Goal: Task Accomplishment & Management: Manage account settings

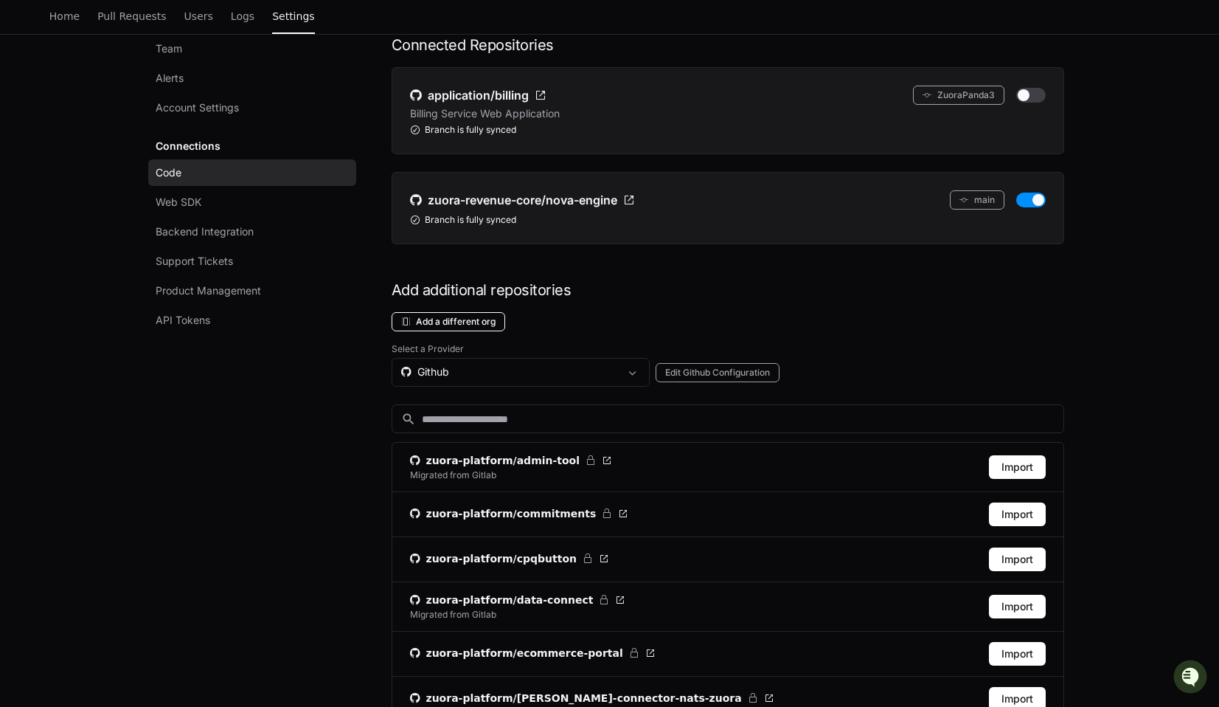
scroll to position [114, 0]
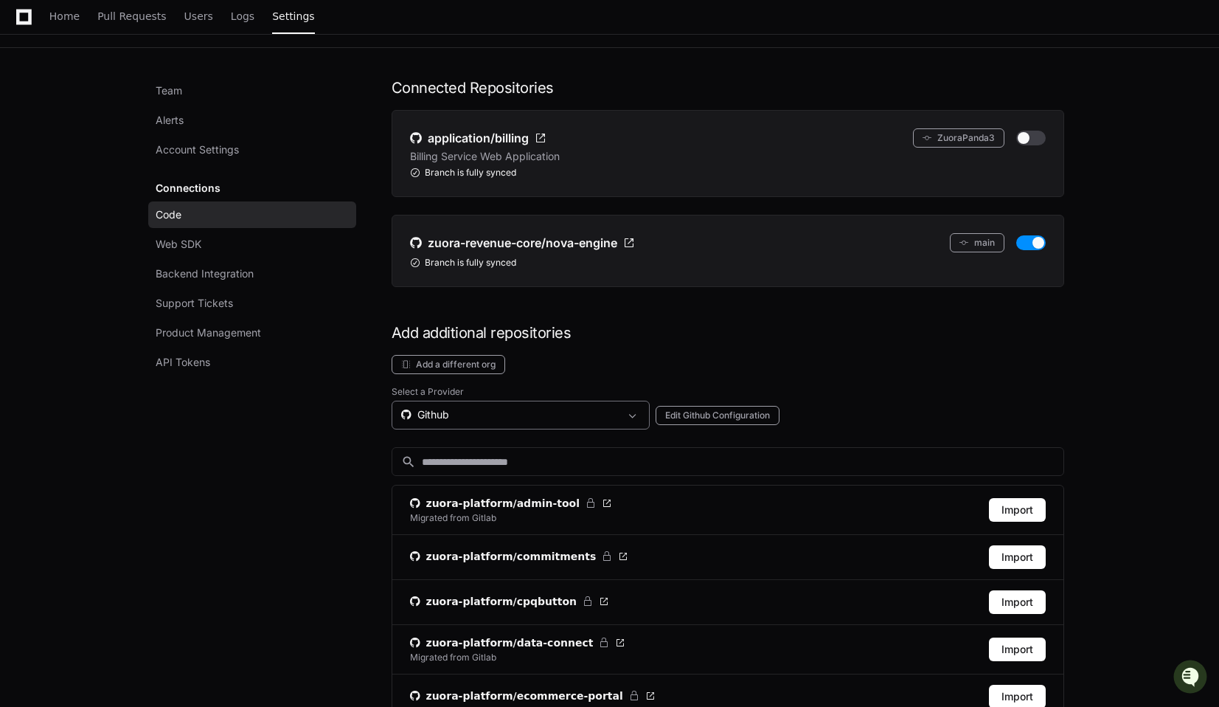
click at [460, 415] on div "Github" at bounding box center [510, 414] width 218 height 15
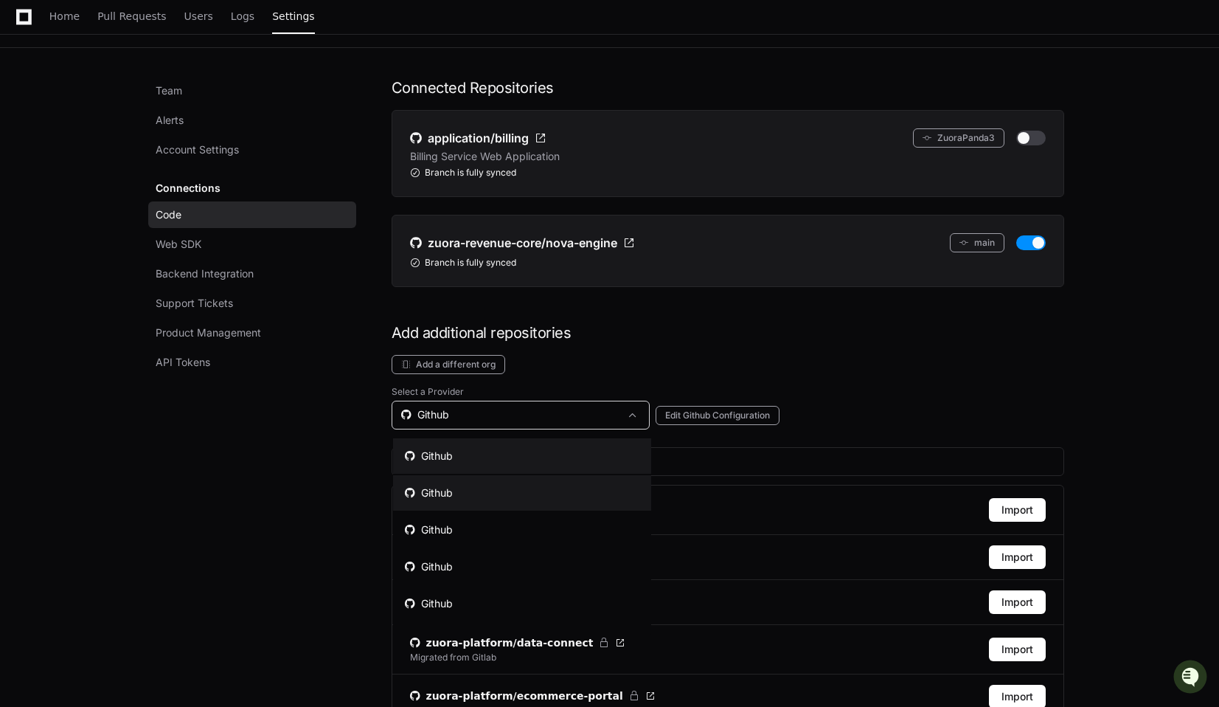
click at [444, 489] on div "Github" at bounding box center [429, 492] width 48 height 15
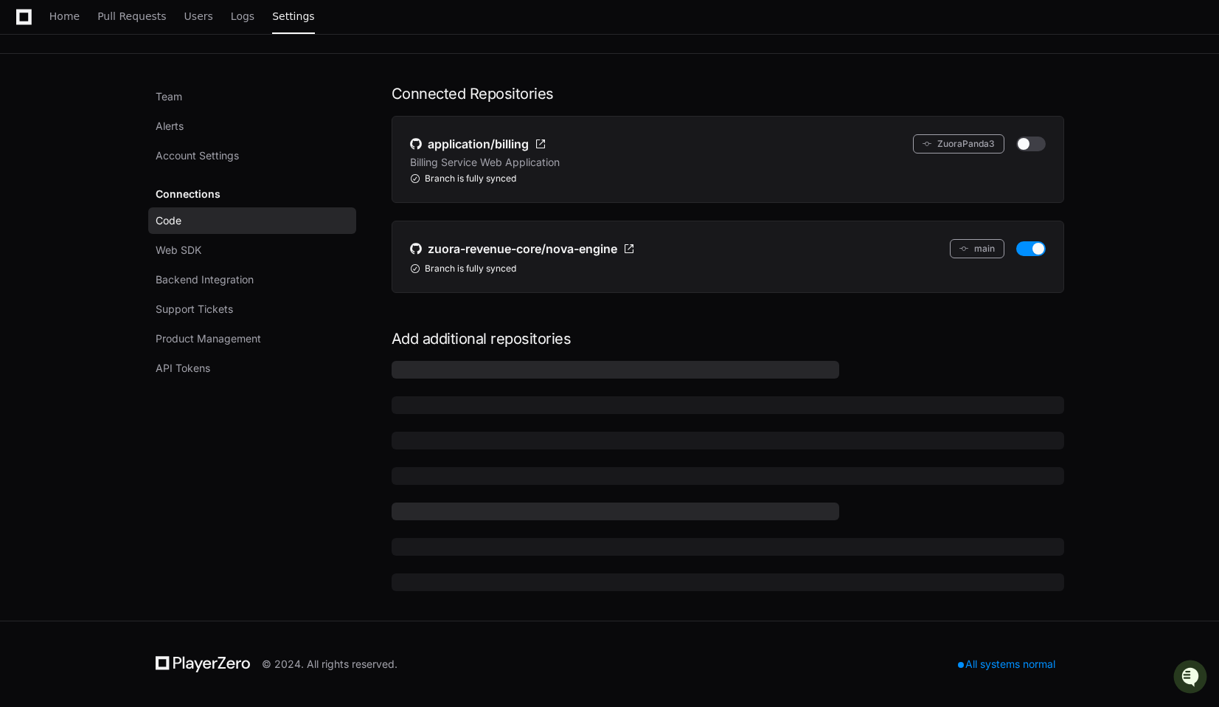
scroll to position [64, 0]
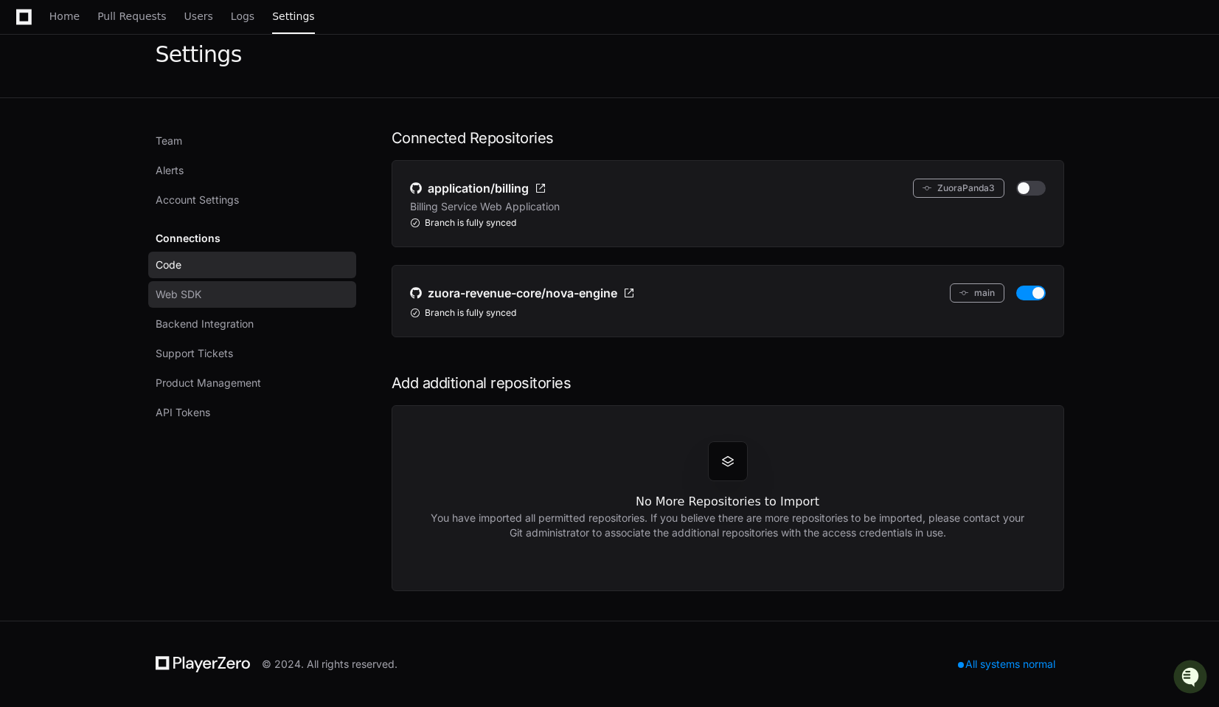
click at [215, 286] on link "Web SDK" at bounding box center [252, 294] width 208 height 27
click at [186, 269] on link "Code" at bounding box center [252, 265] width 208 height 27
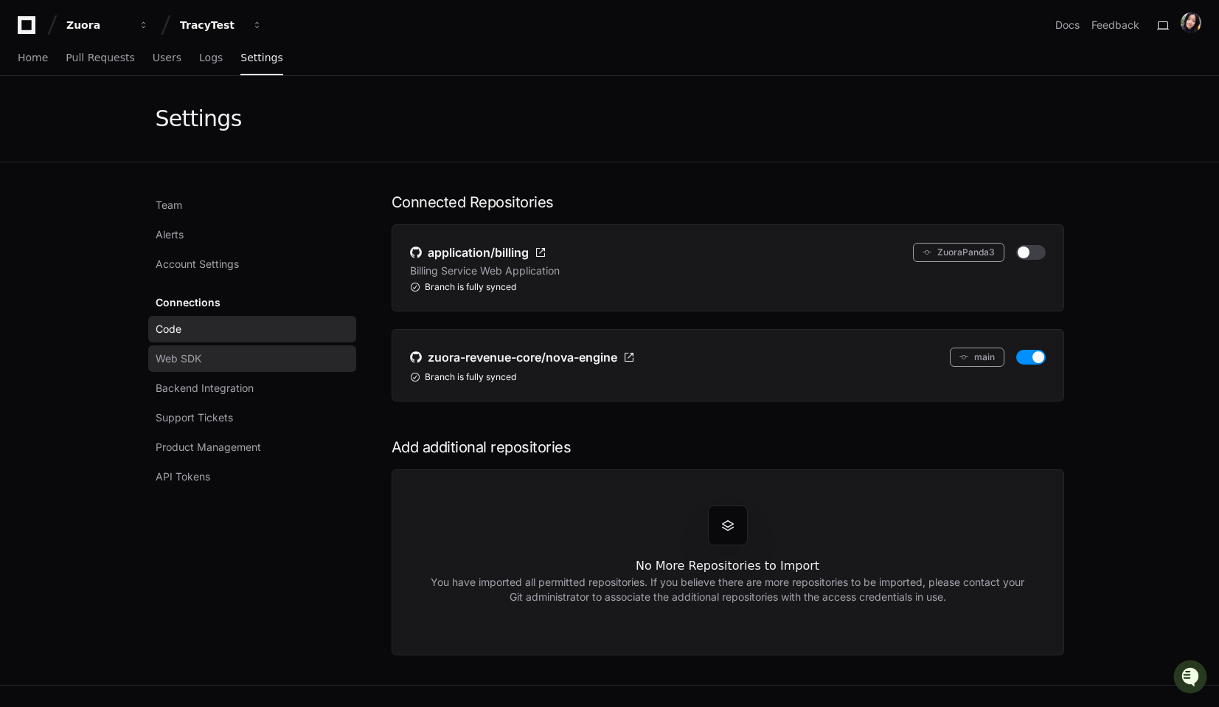
click at [264, 358] on link "Web SDK" at bounding box center [252, 358] width 208 height 27
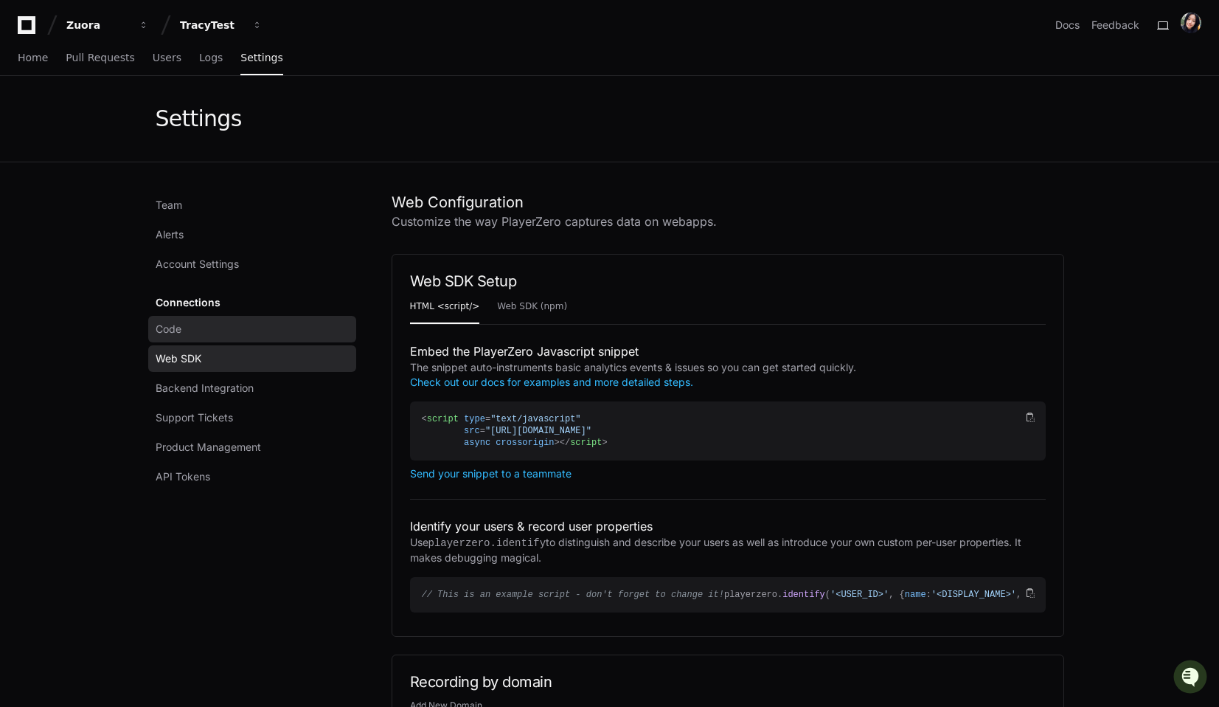
click at [261, 335] on link "Code" at bounding box center [252, 329] width 208 height 27
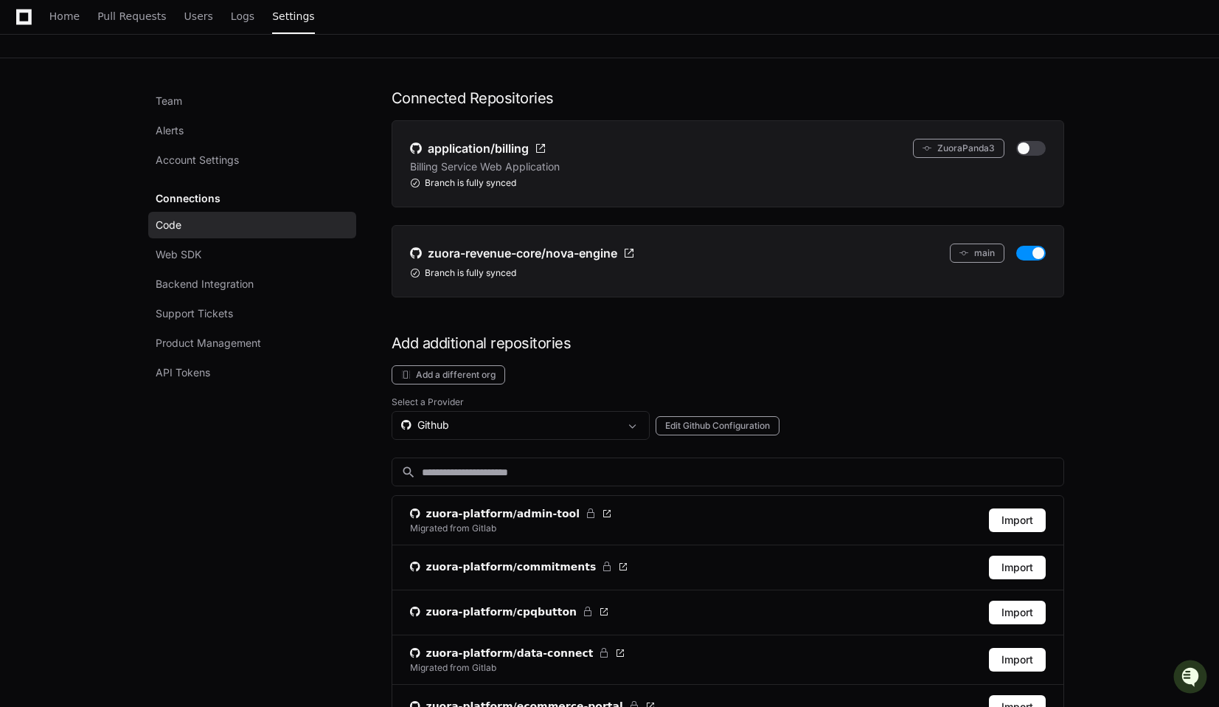
scroll to position [105, 0]
click at [460, 427] on div "Github" at bounding box center [510, 424] width 218 height 15
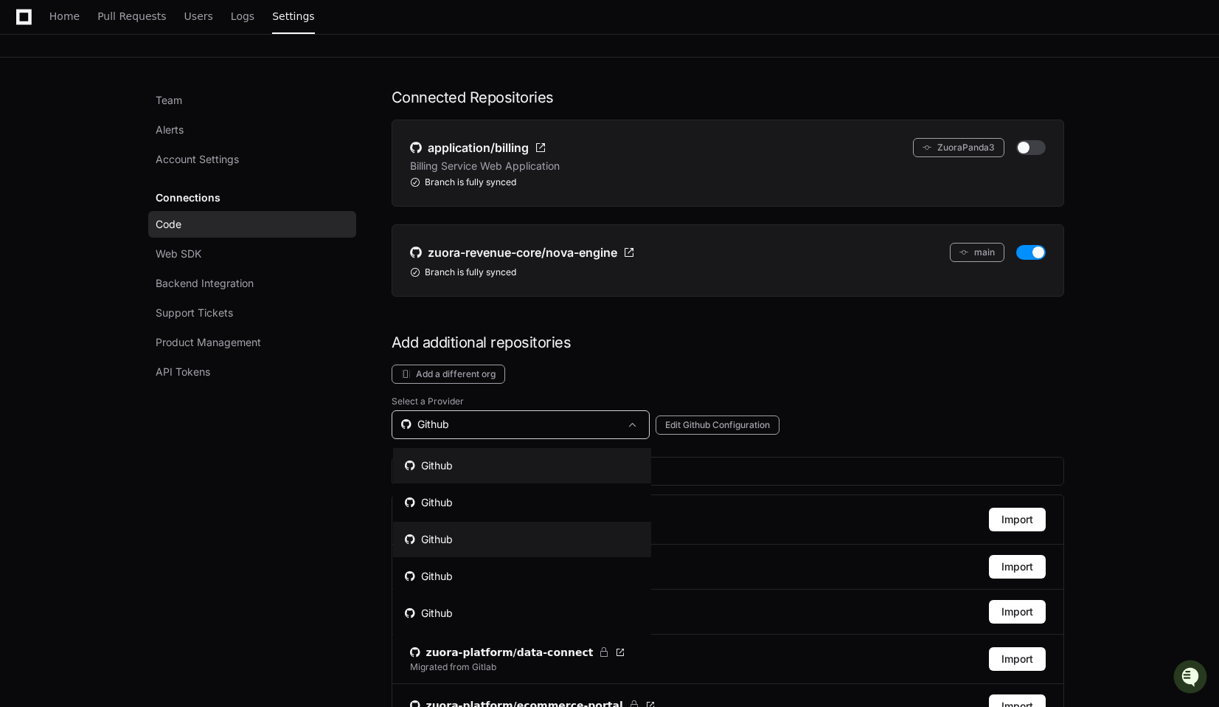
click at [447, 533] on div "Github" at bounding box center [429, 539] width 48 height 15
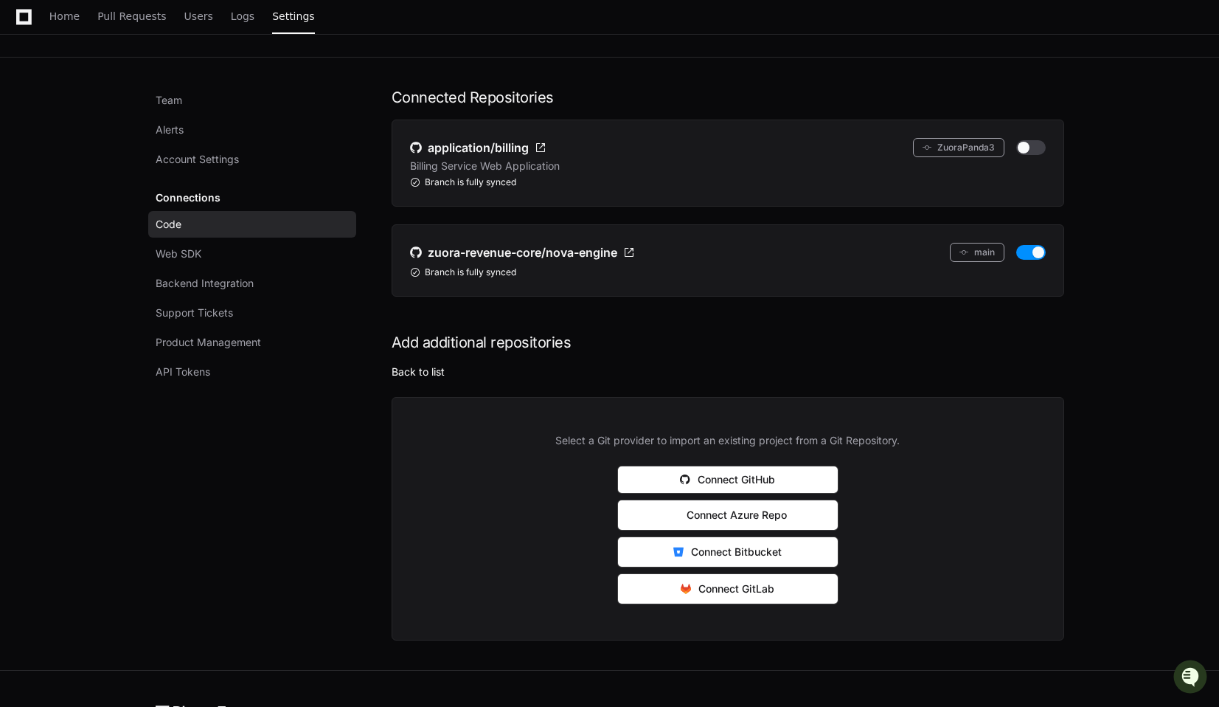
click at [425, 374] on button "Back to list" at bounding box center [418, 371] width 53 height 15
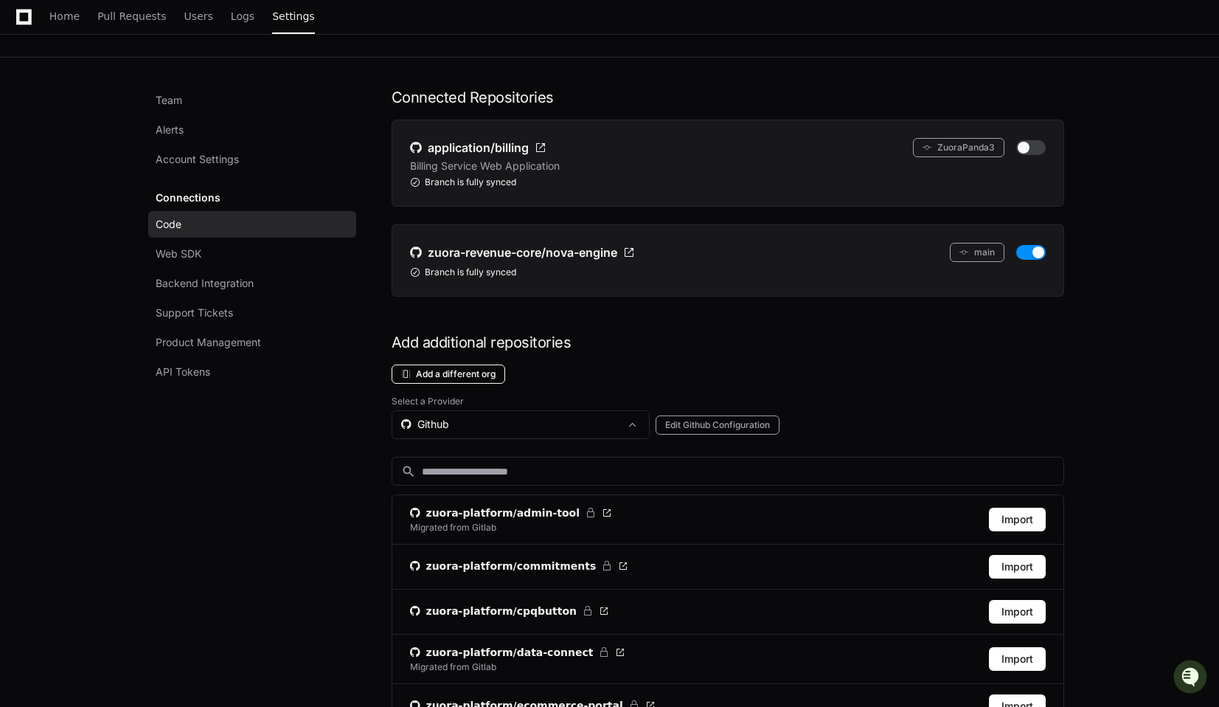
click at [460, 367] on button "Add a different org" at bounding box center [449, 373] width 114 height 19
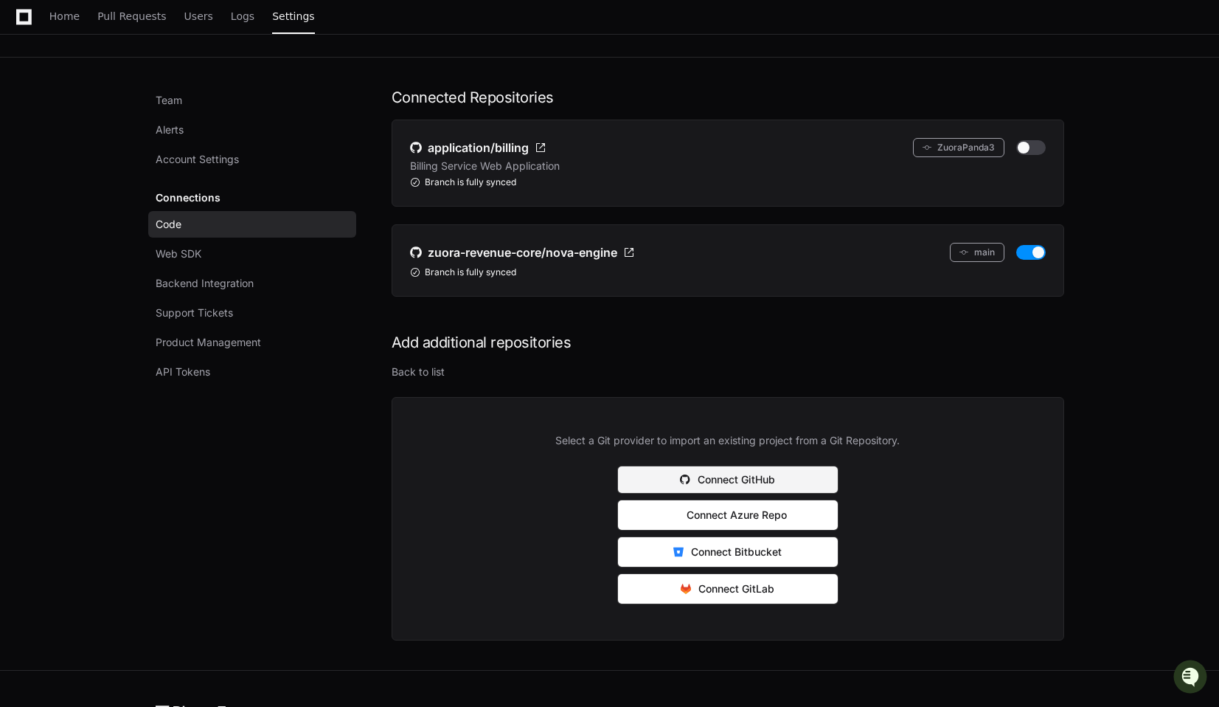
click at [754, 477] on button "Connect GitHub" at bounding box center [727, 479] width 221 height 28
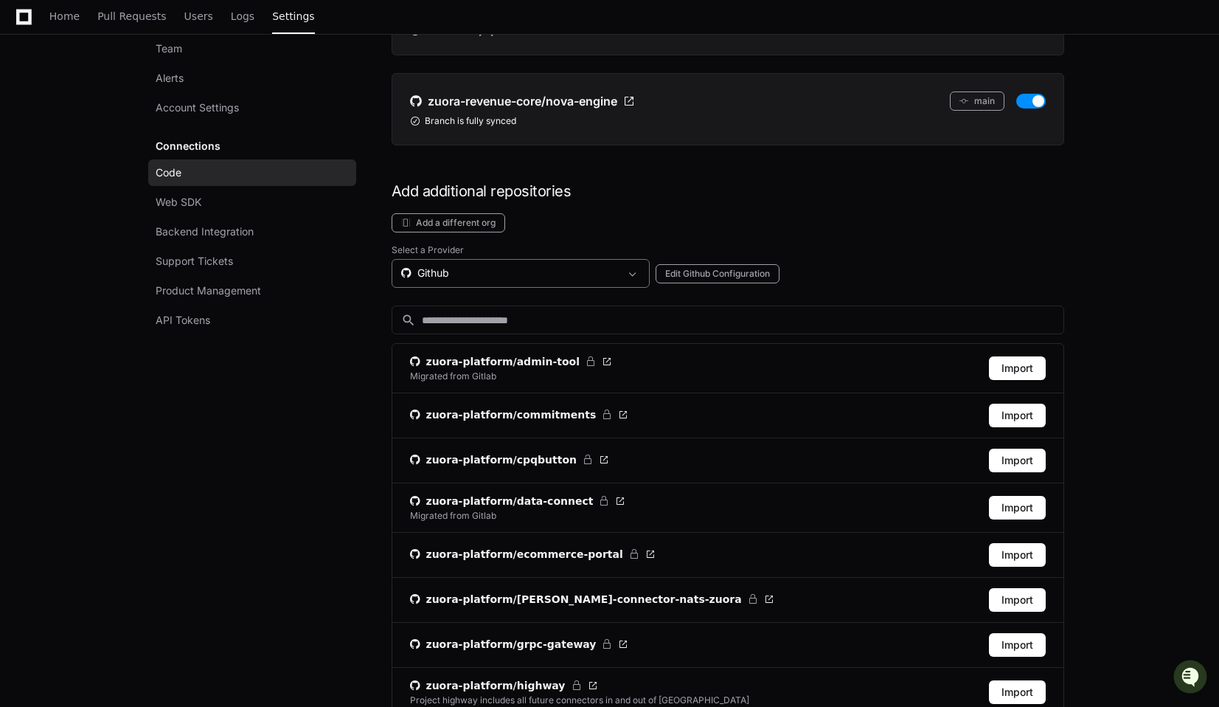
click at [470, 279] on div "Github" at bounding box center [510, 273] width 218 height 15
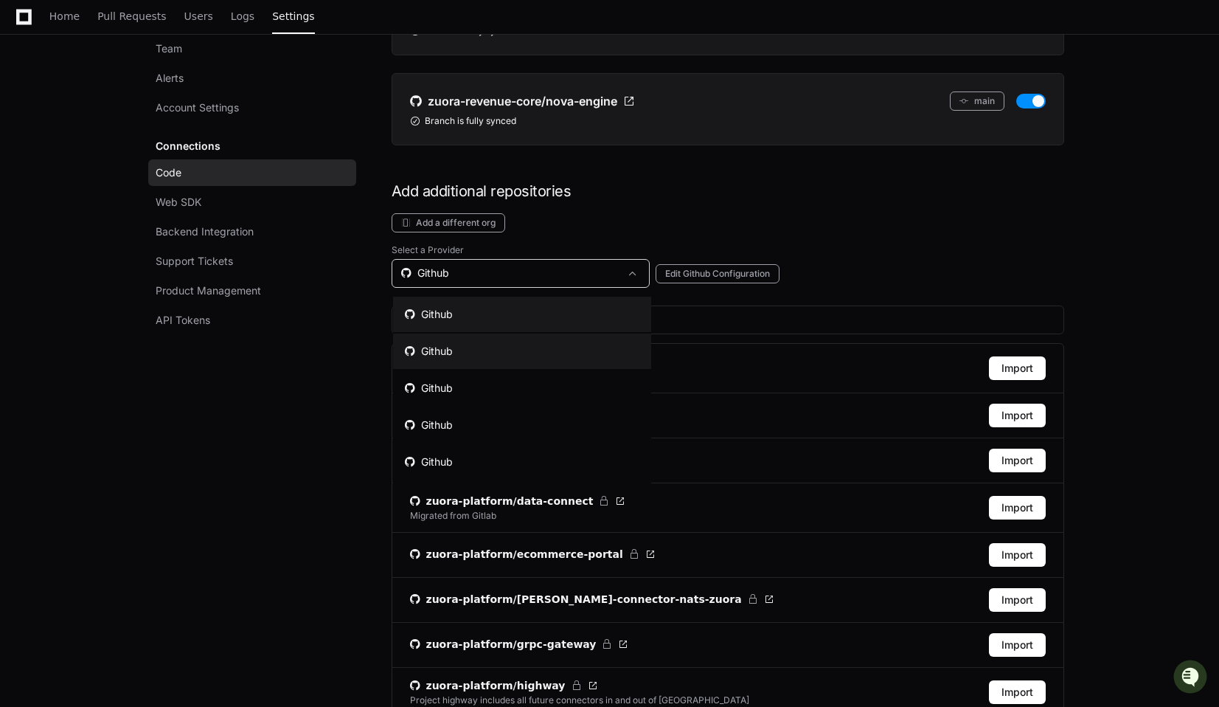
scroll to position [30, 0]
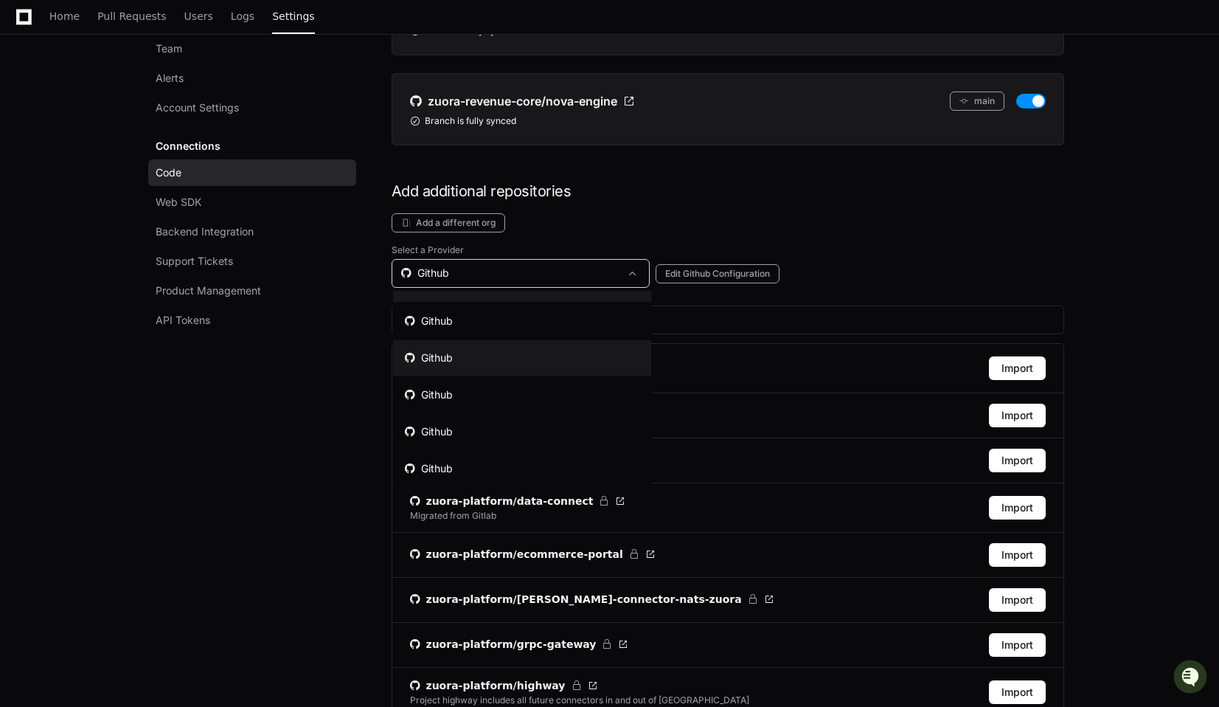
click at [469, 357] on mat-option "Github" at bounding box center [522, 357] width 258 height 35
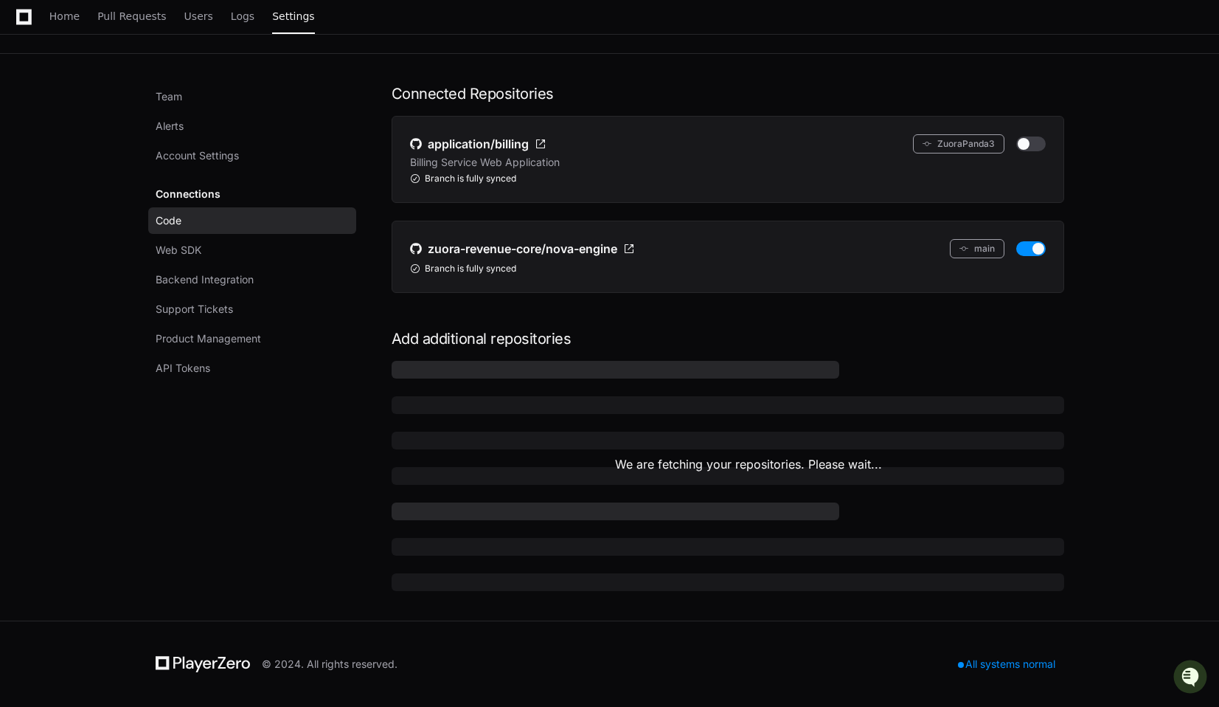
scroll to position [154, 0]
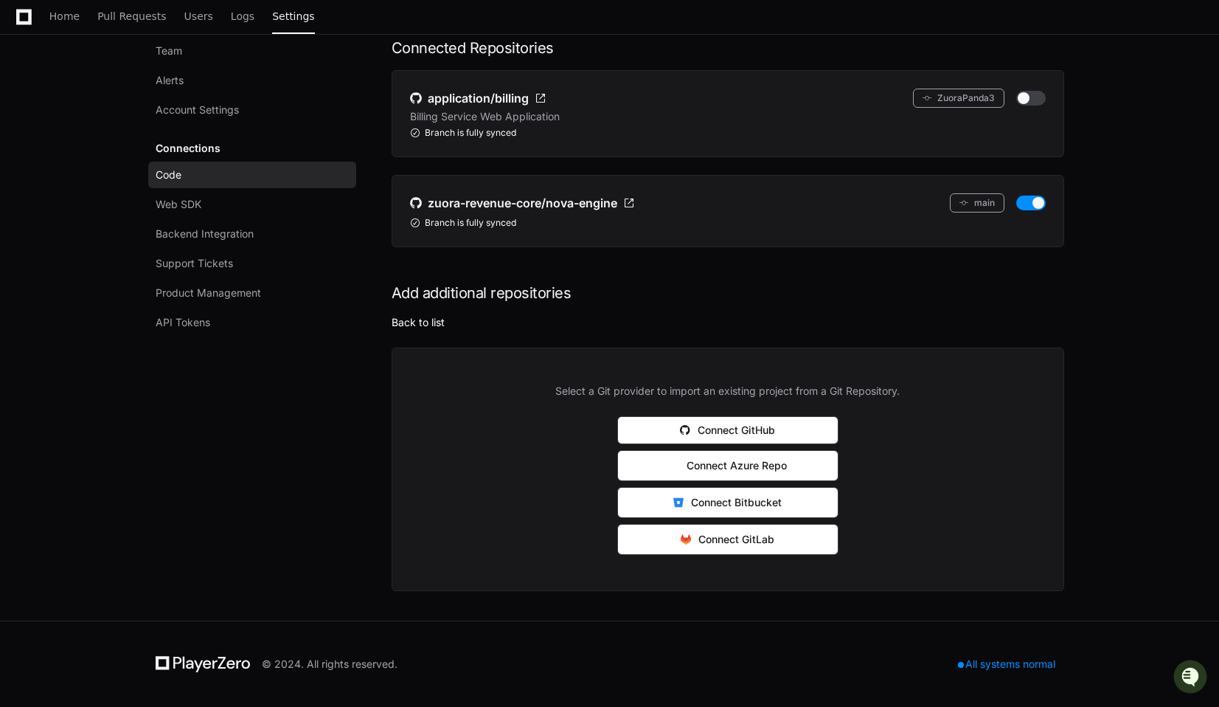
click at [429, 322] on button "Back to list" at bounding box center [418, 322] width 53 height 15
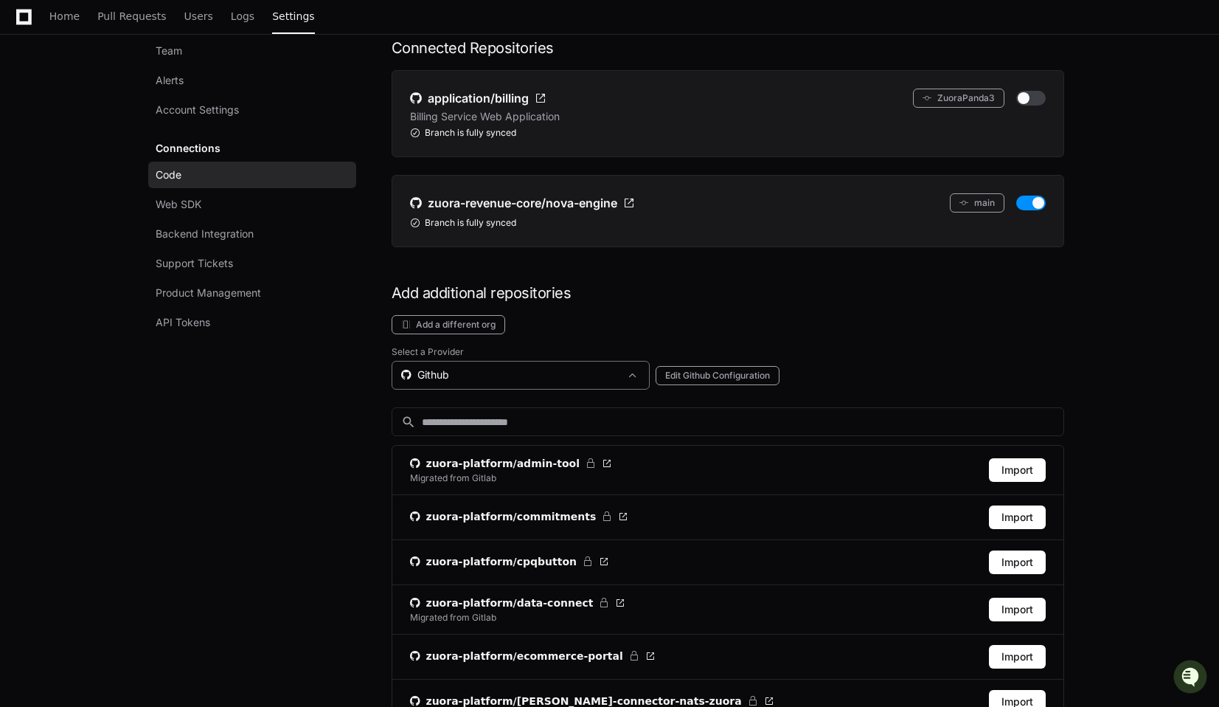
click at [440, 368] on div "Github" at bounding box center [510, 374] width 218 height 15
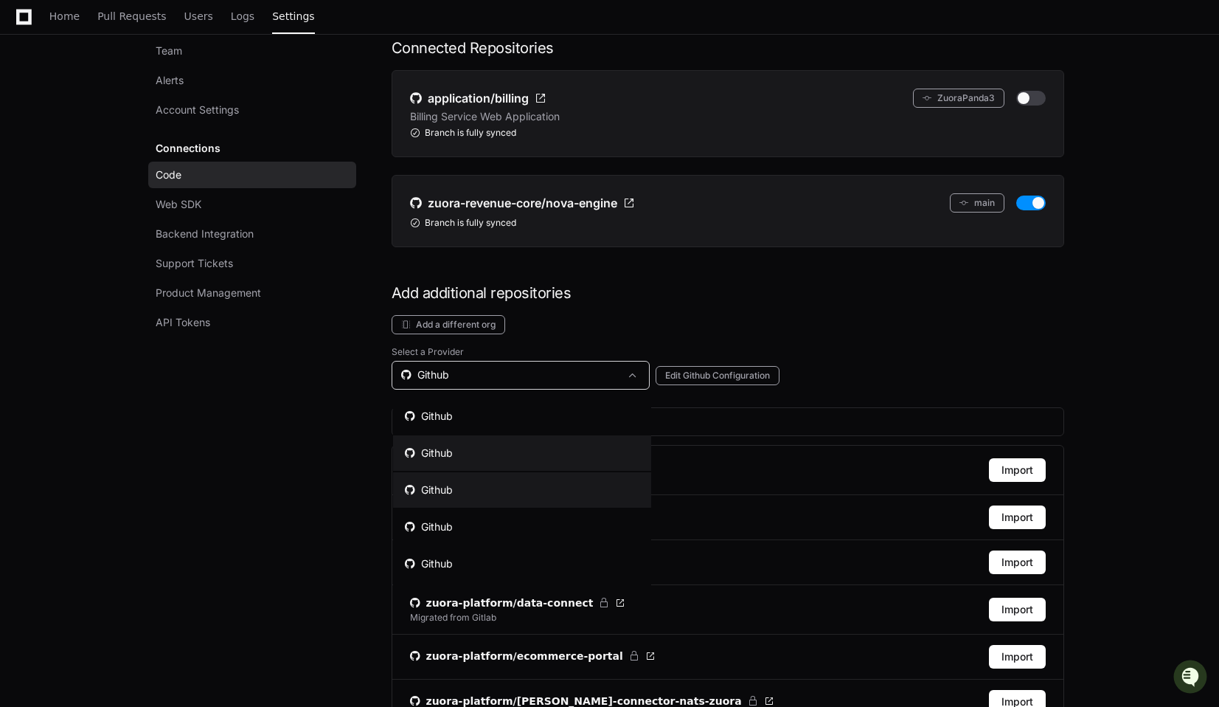
click at [436, 441] on mat-option "Github" at bounding box center [522, 452] width 258 height 35
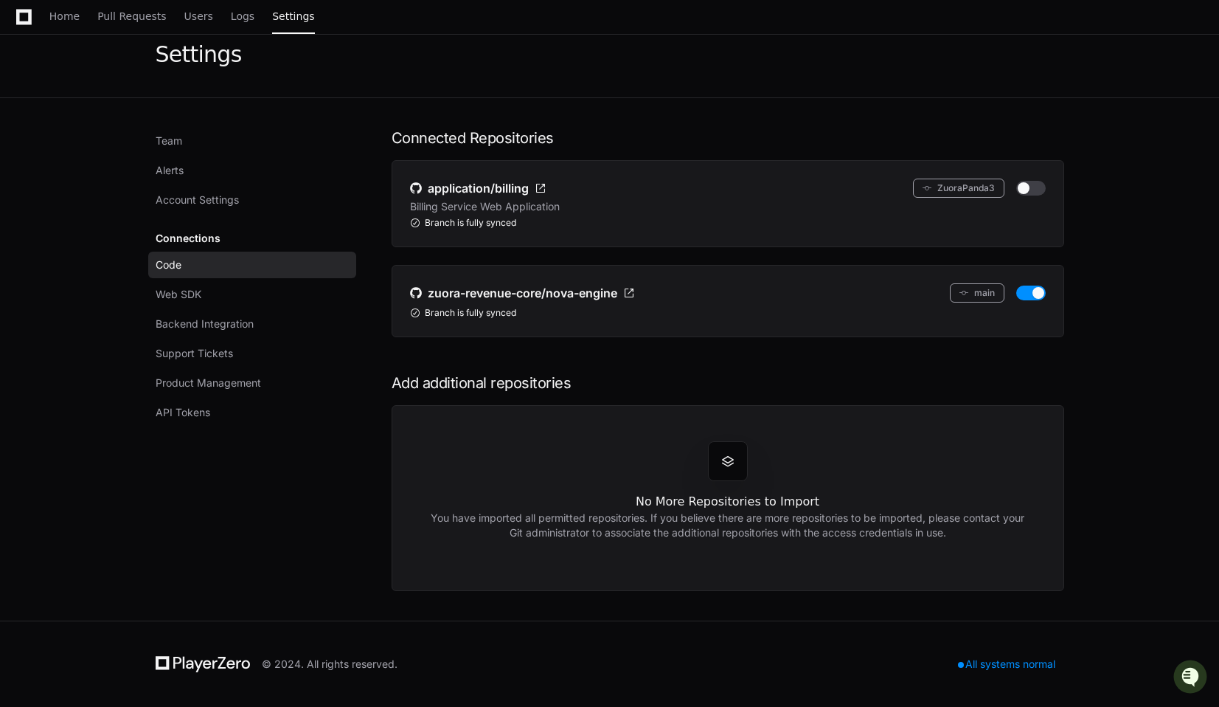
scroll to position [64, 0]
click at [735, 457] on span at bounding box center [728, 461] width 15 height 15
click at [732, 460] on span at bounding box center [728, 461] width 15 height 15
click at [183, 257] on link "Code" at bounding box center [252, 265] width 208 height 27
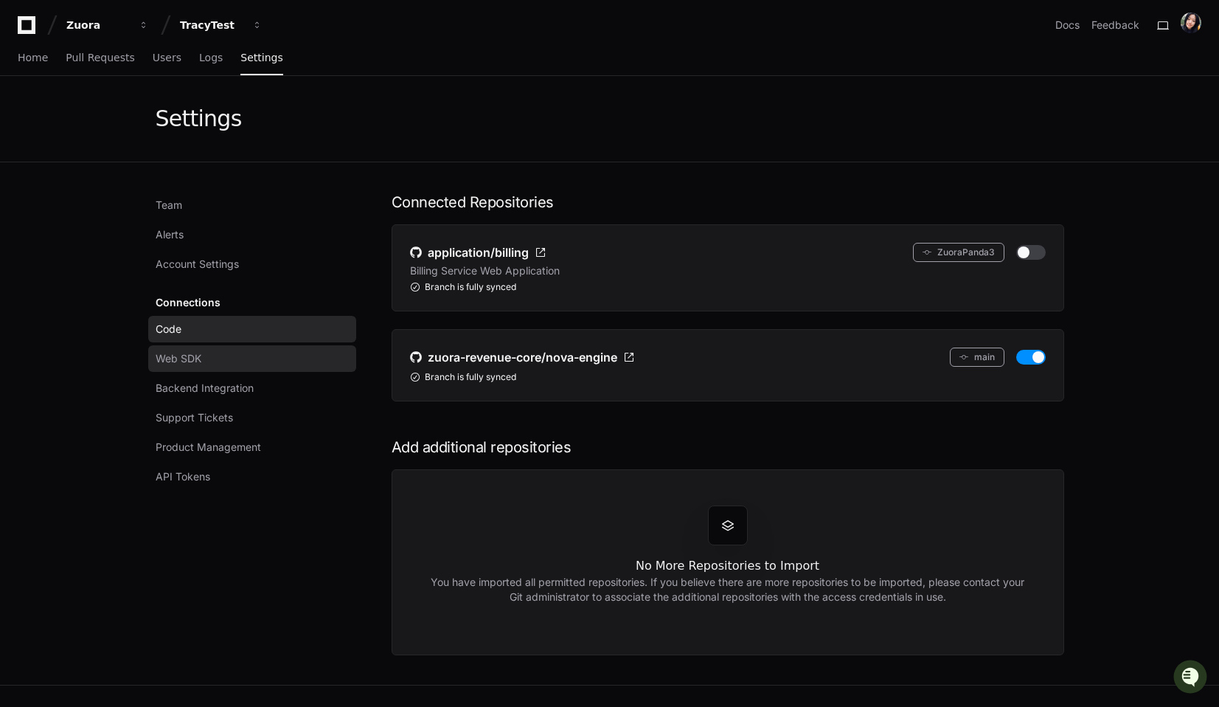
click at [175, 351] on span "Web SDK" at bounding box center [179, 358] width 46 height 15
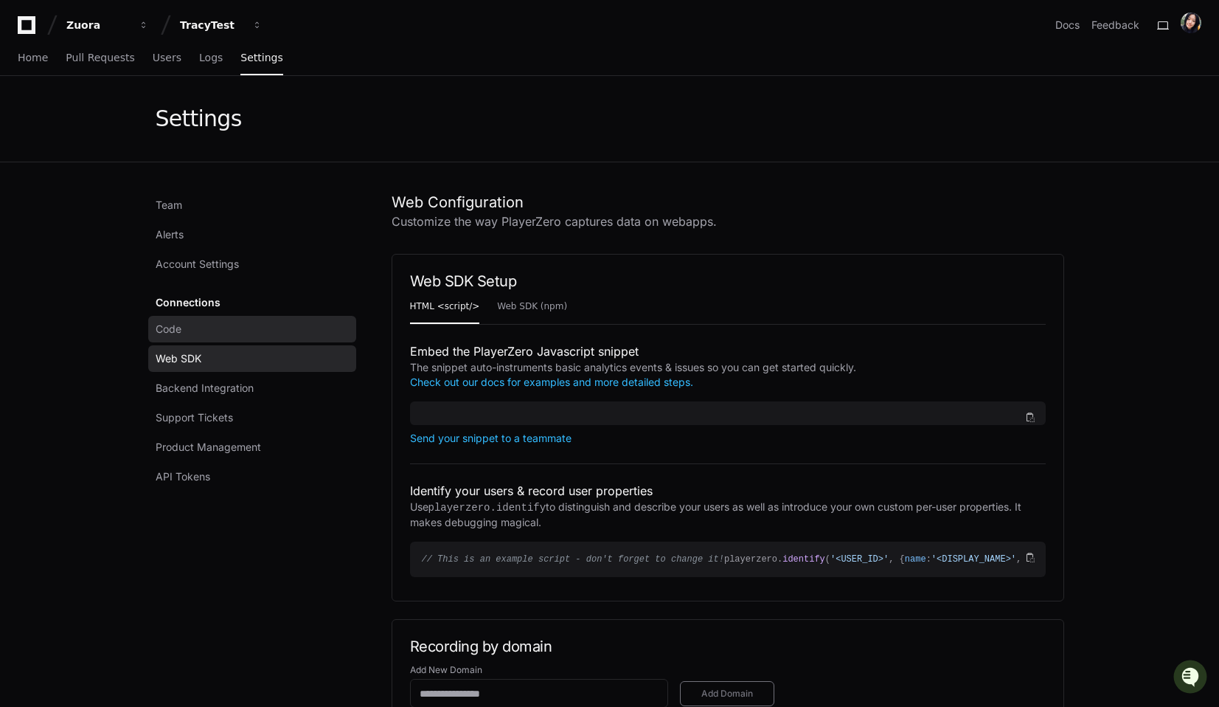
click at [170, 327] on span "Code" at bounding box center [169, 329] width 26 height 15
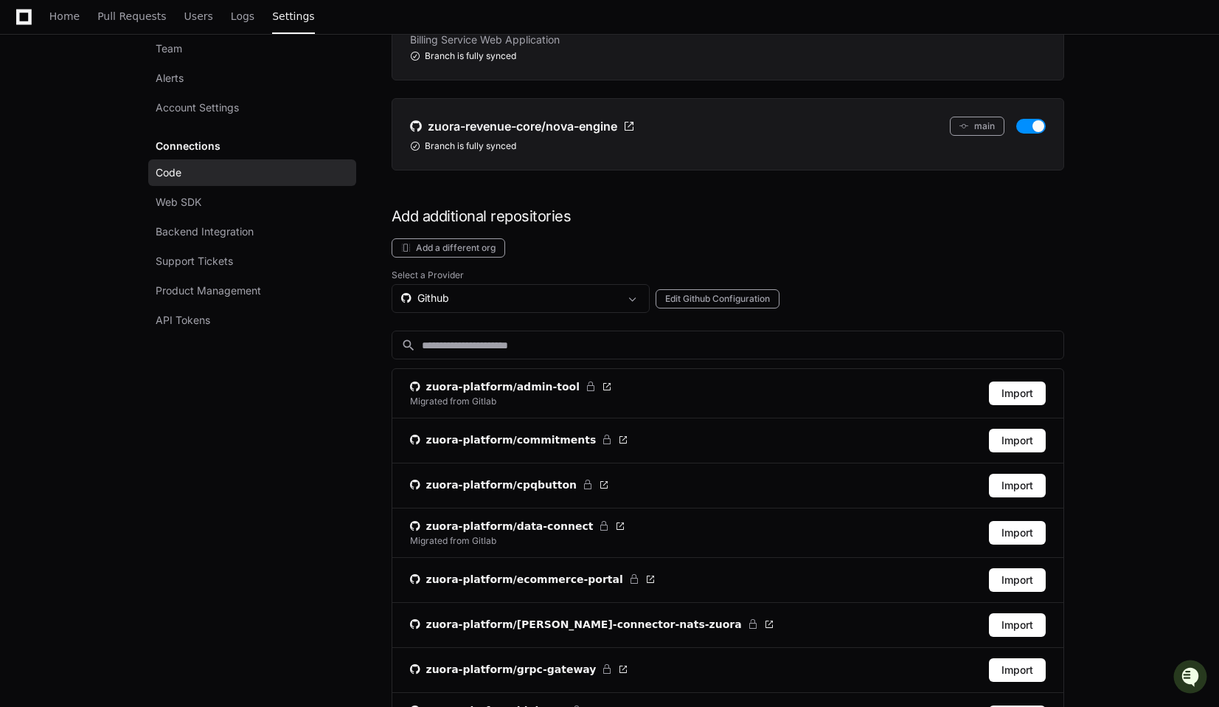
scroll to position [241, 0]
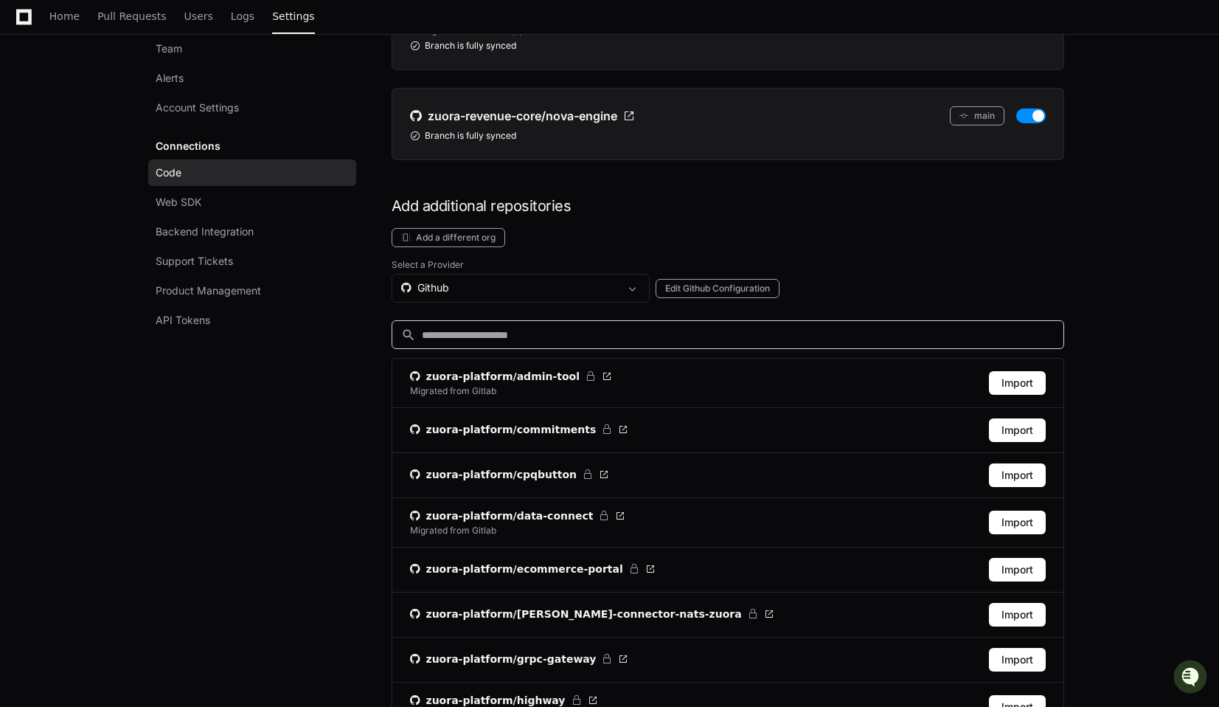
click at [452, 337] on input at bounding box center [738, 334] width 633 height 15
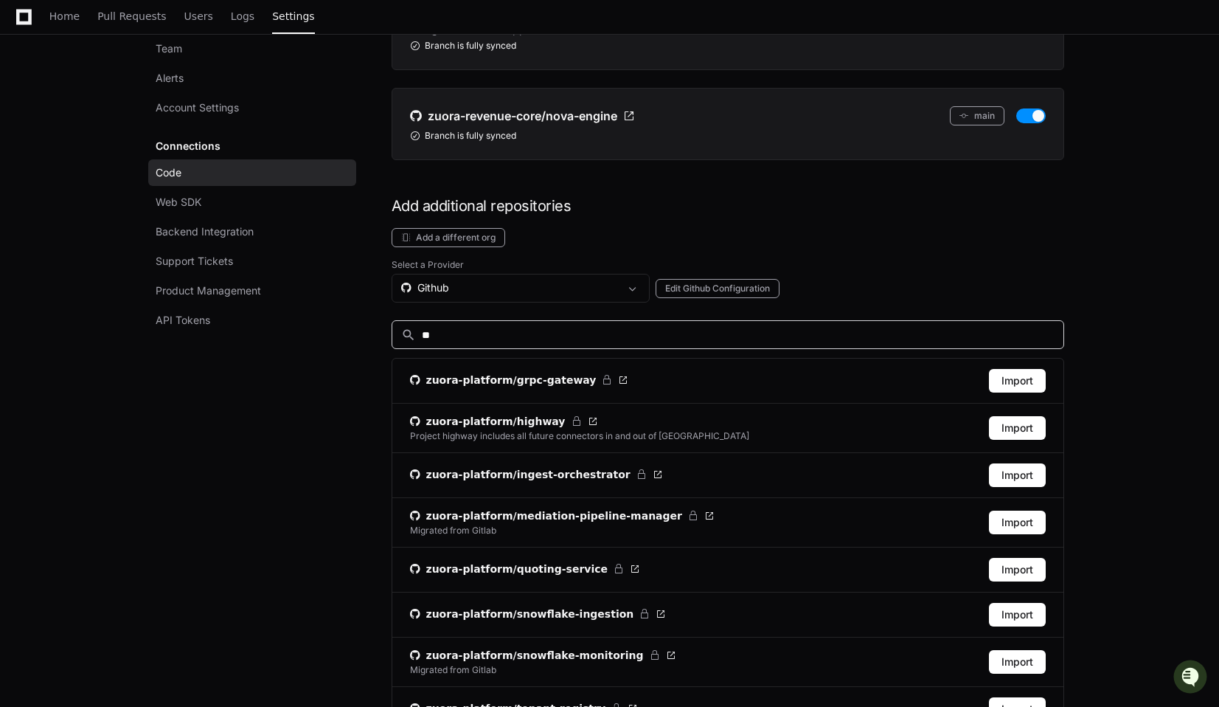
scroll to position [9, 0]
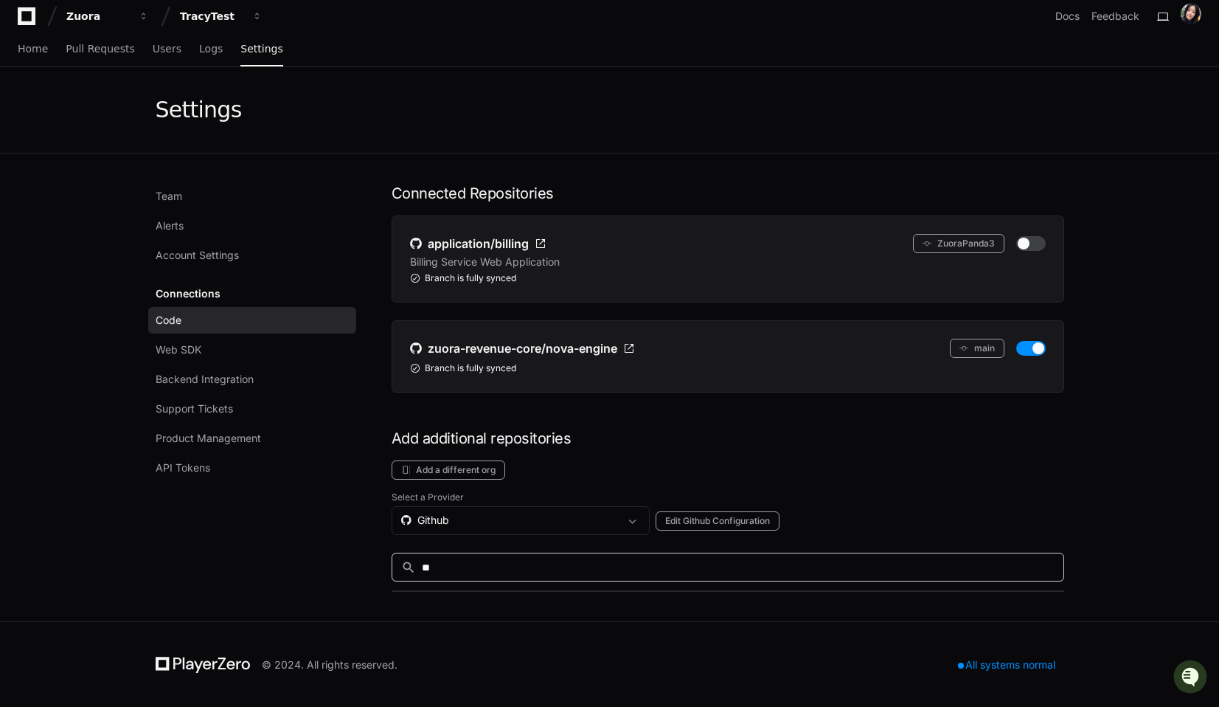
type input "*"
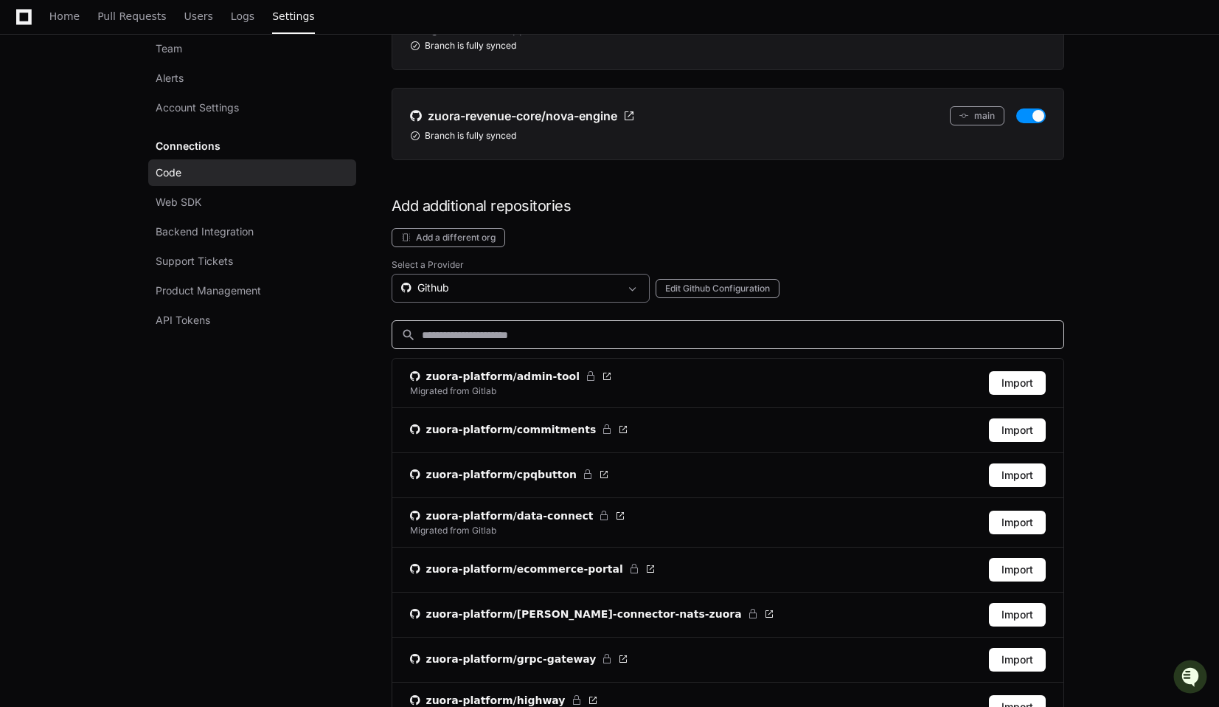
click at [467, 275] on div "Github" at bounding box center [521, 288] width 258 height 29
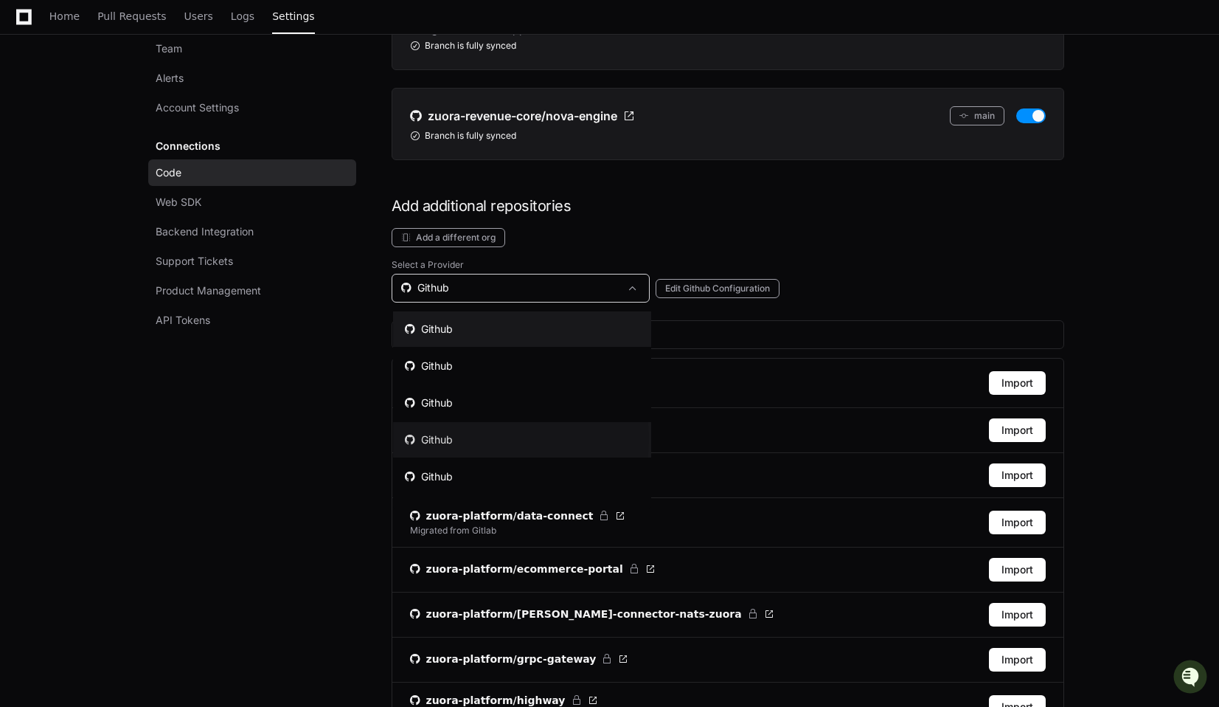
click at [448, 439] on div "Github" at bounding box center [429, 439] width 48 height 15
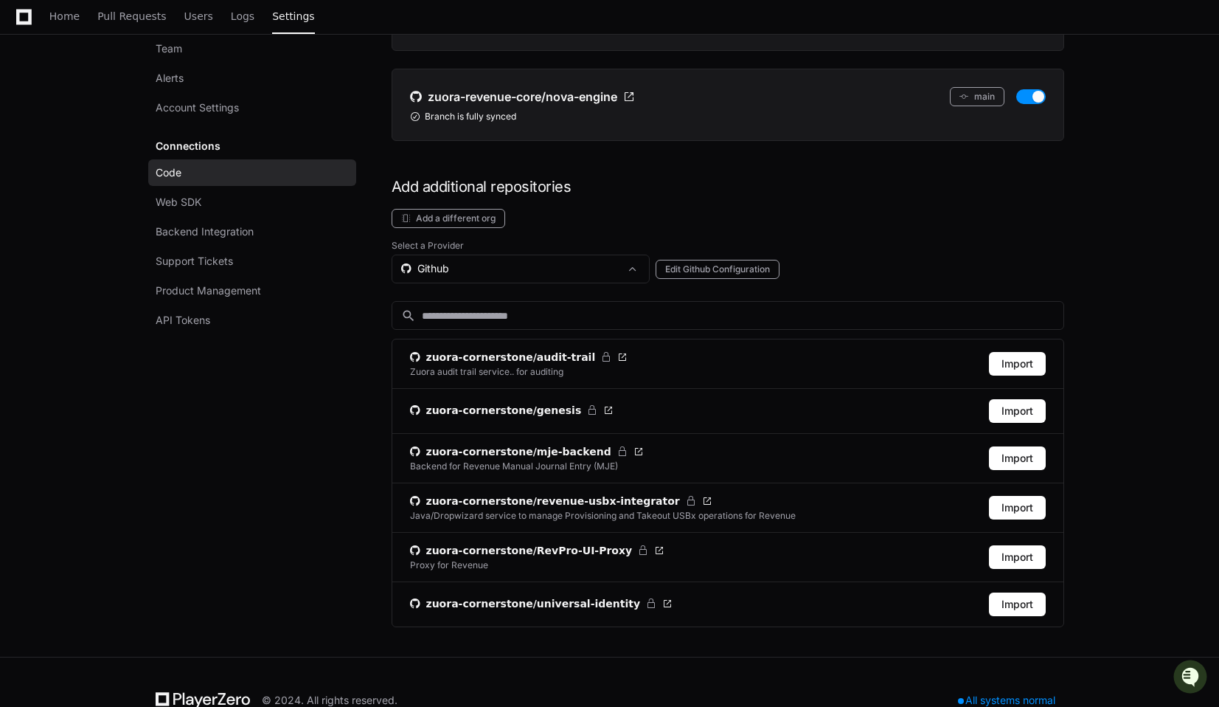
scroll to position [296, 0]
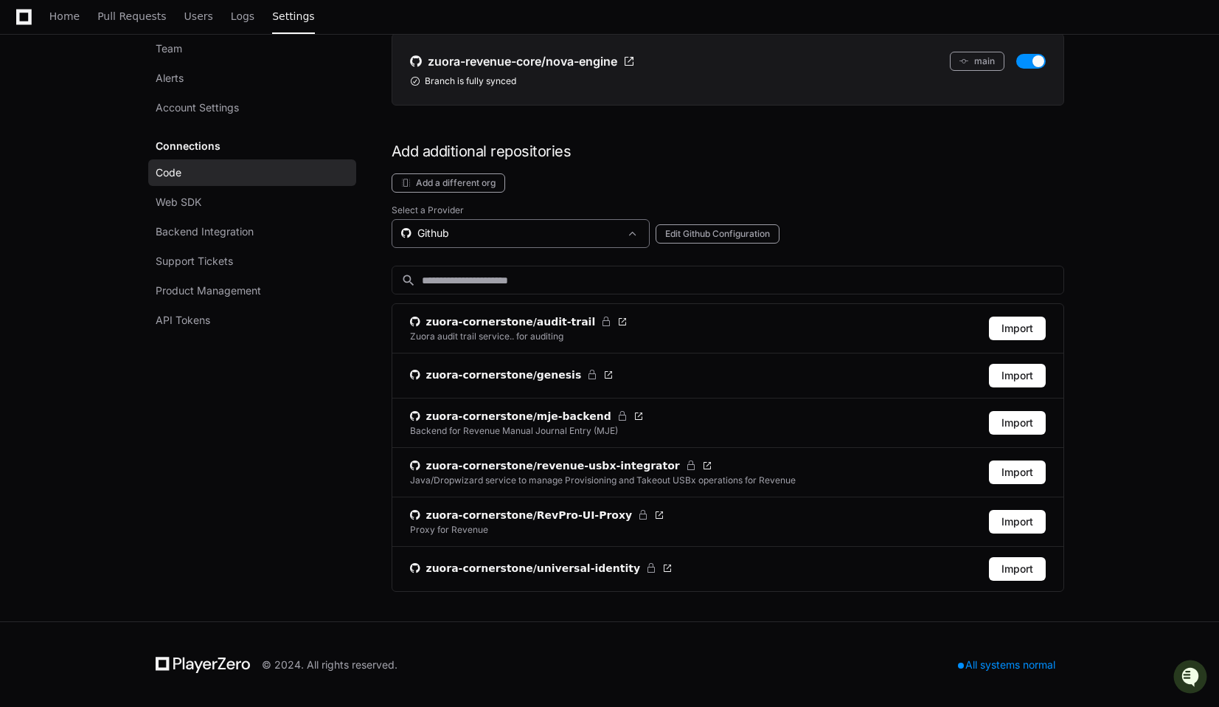
click at [491, 232] on div "Github" at bounding box center [510, 233] width 218 height 15
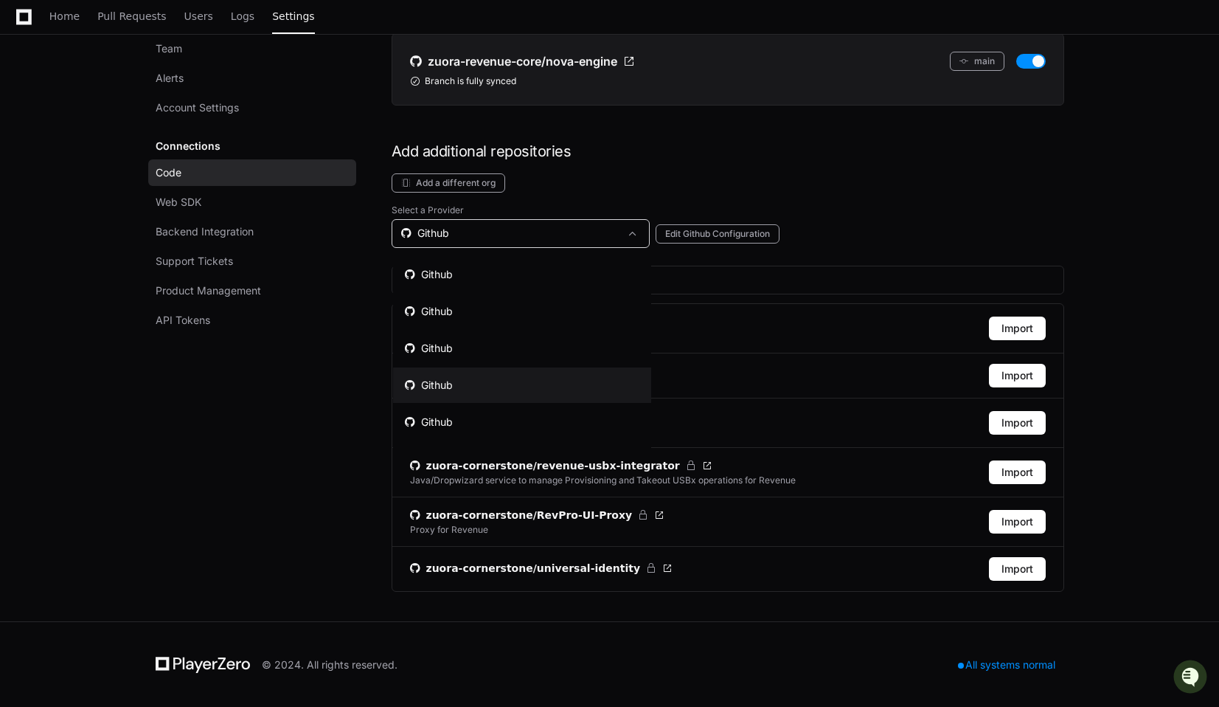
scroll to position [30, 0]
click at [465, 382] on mat-option "Github" at bounding box center [522, 391] width 258 height 35
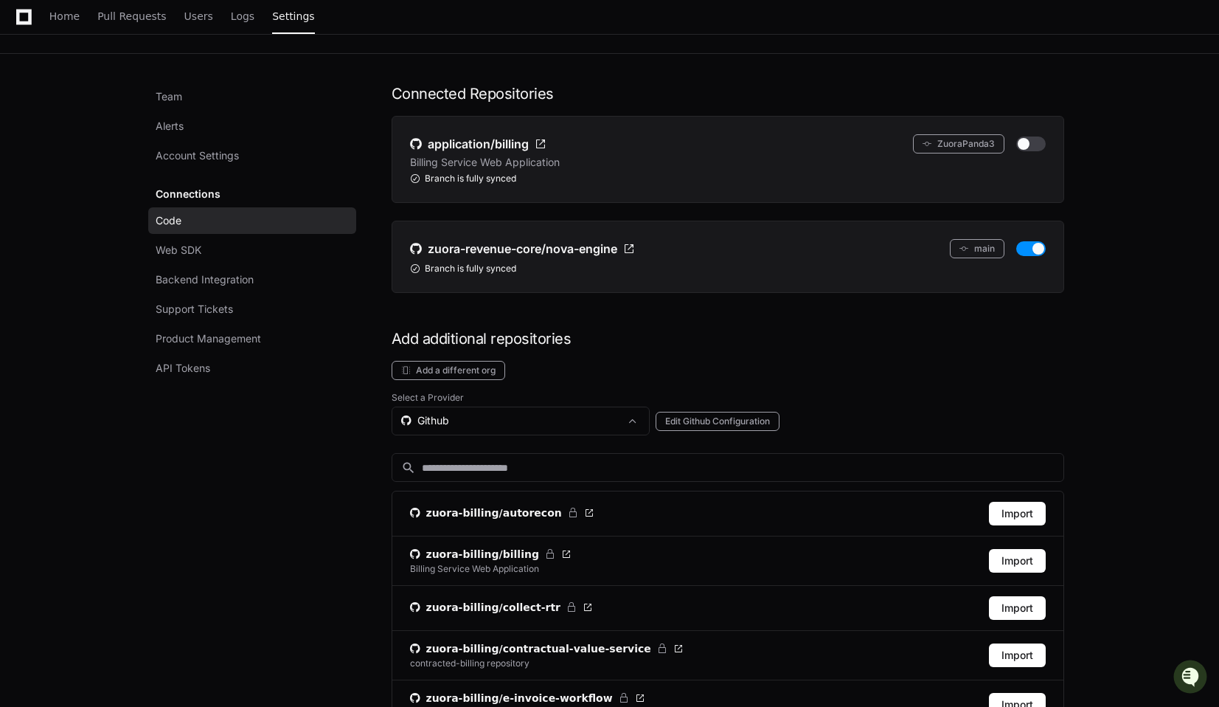
scroll to position [296, 0]
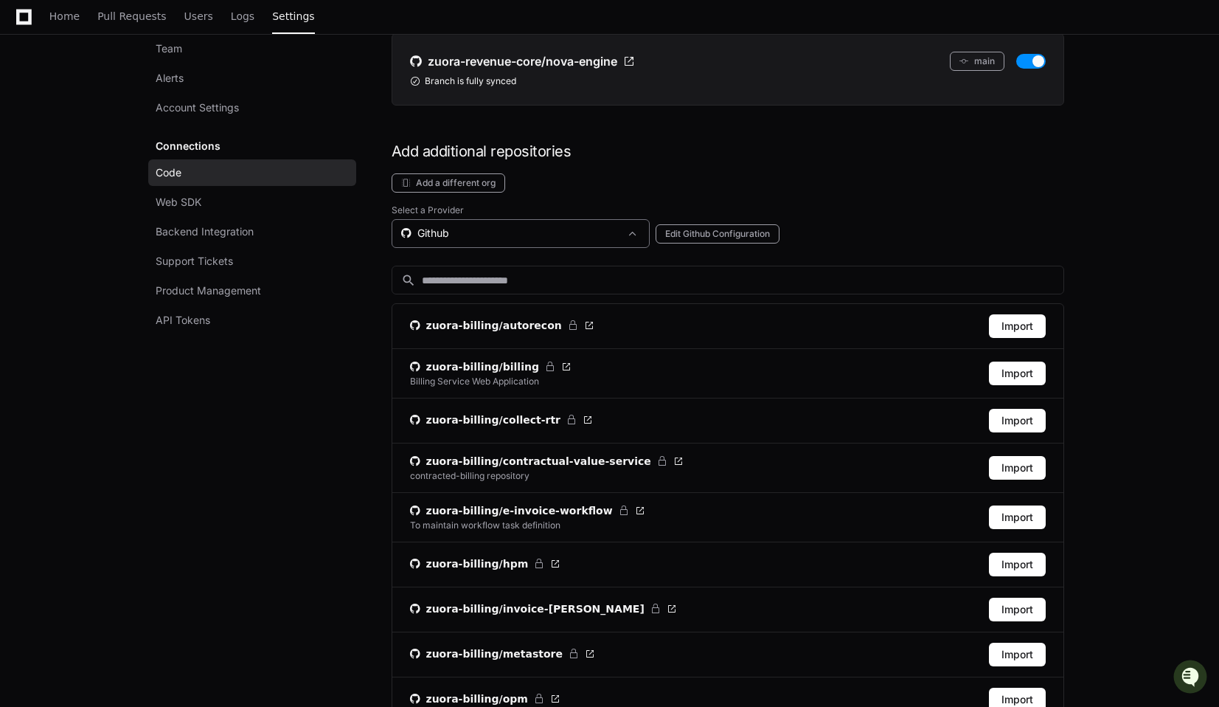
click at [491, 237] on div "Github" at bounding box center [510, 233] width 218 height 15
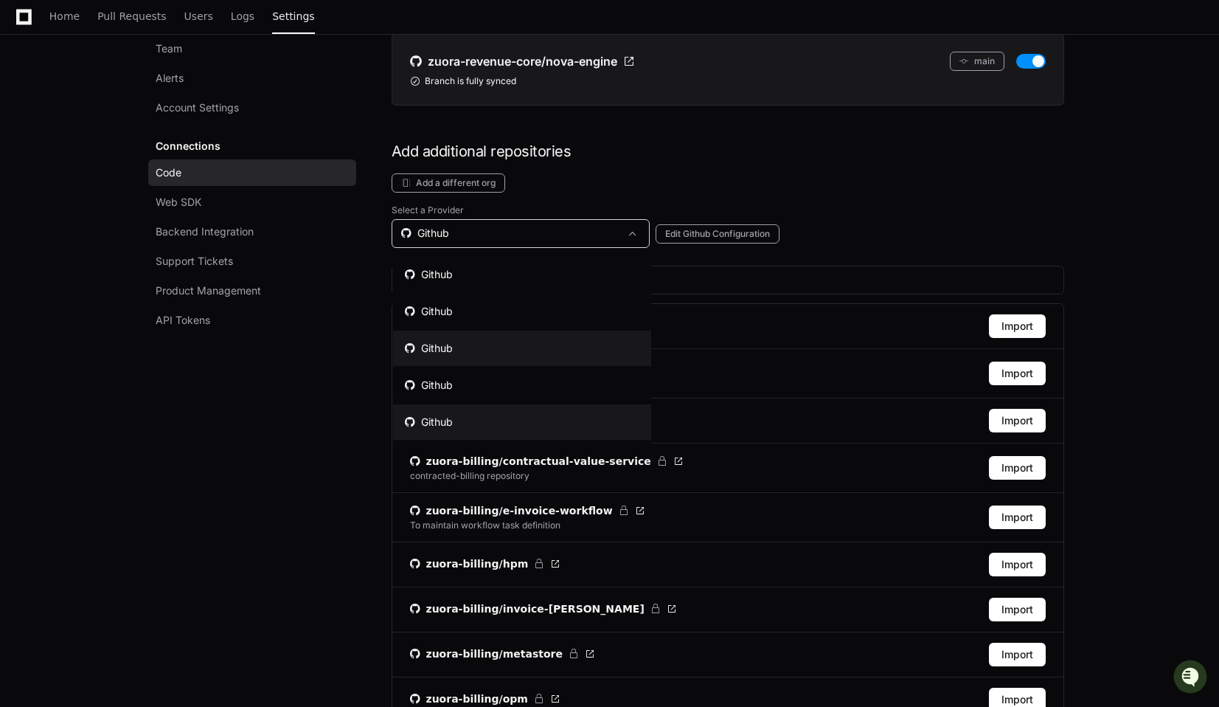
scroll to position [30, 0]
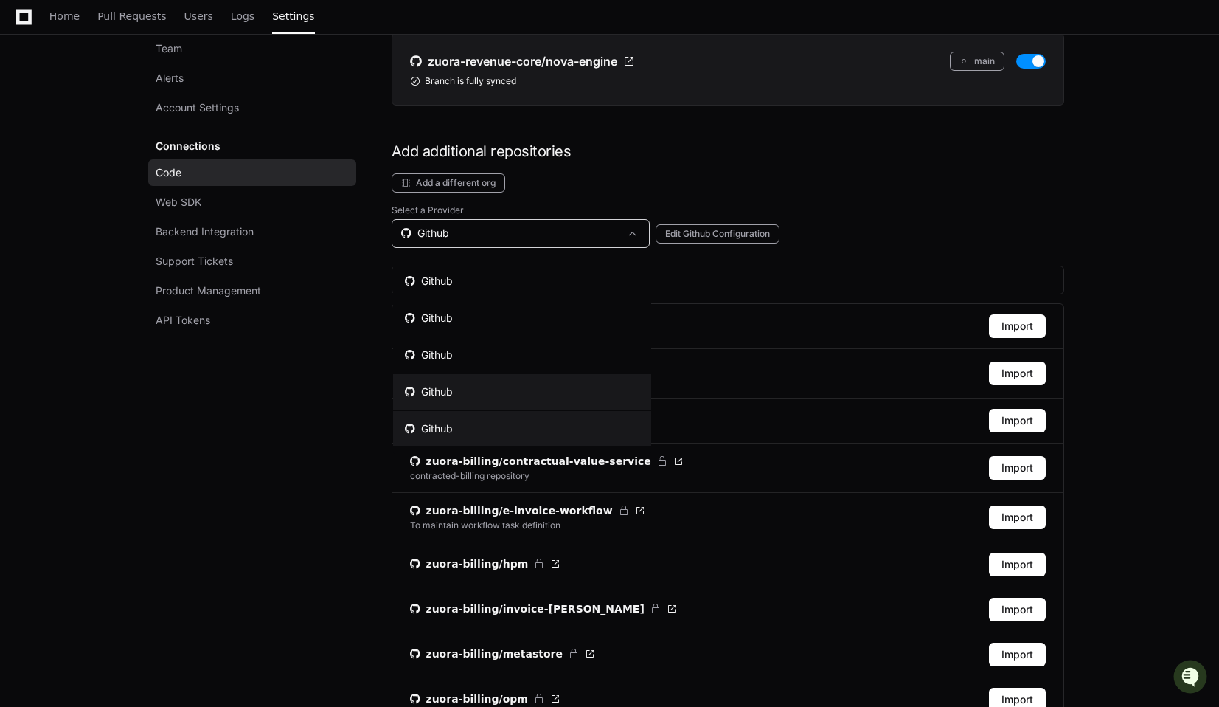
click at [458, 430] on mat-option "Github" at bounding box center [522, 428] width 258 height 35
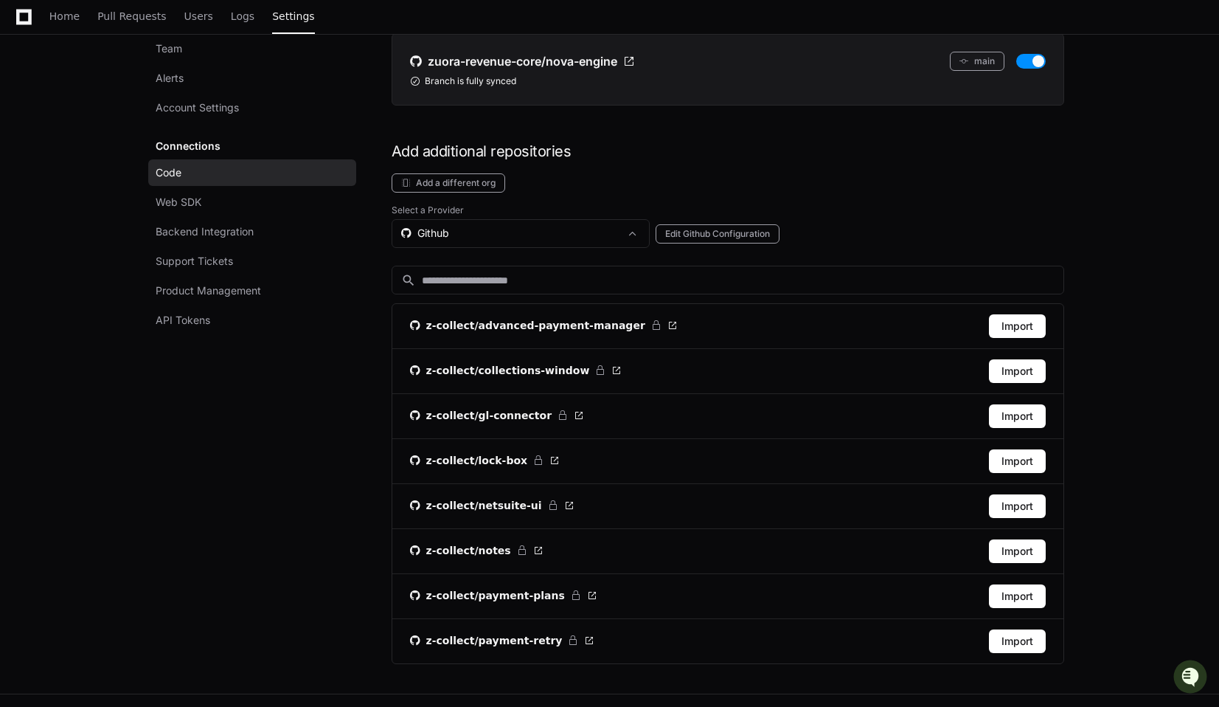
scroll to position [368, 0]
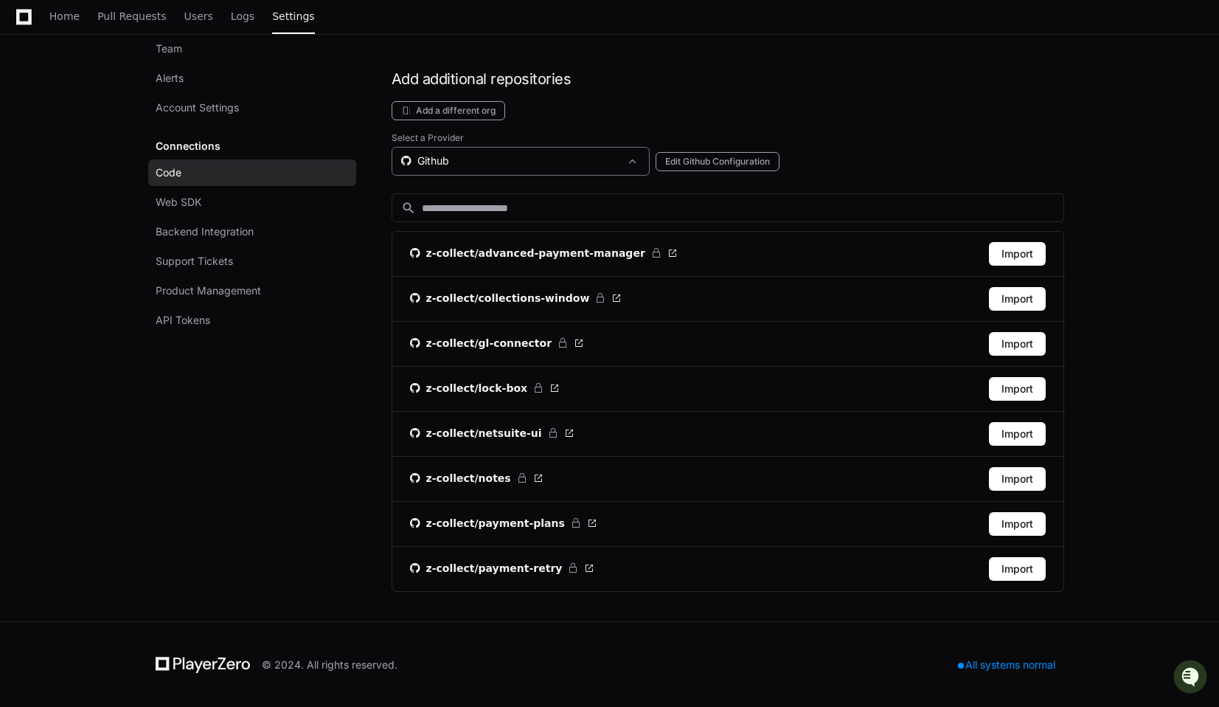
click at [536, 152] on div "Github" at bounding box center [521, 161] width 258 height 29
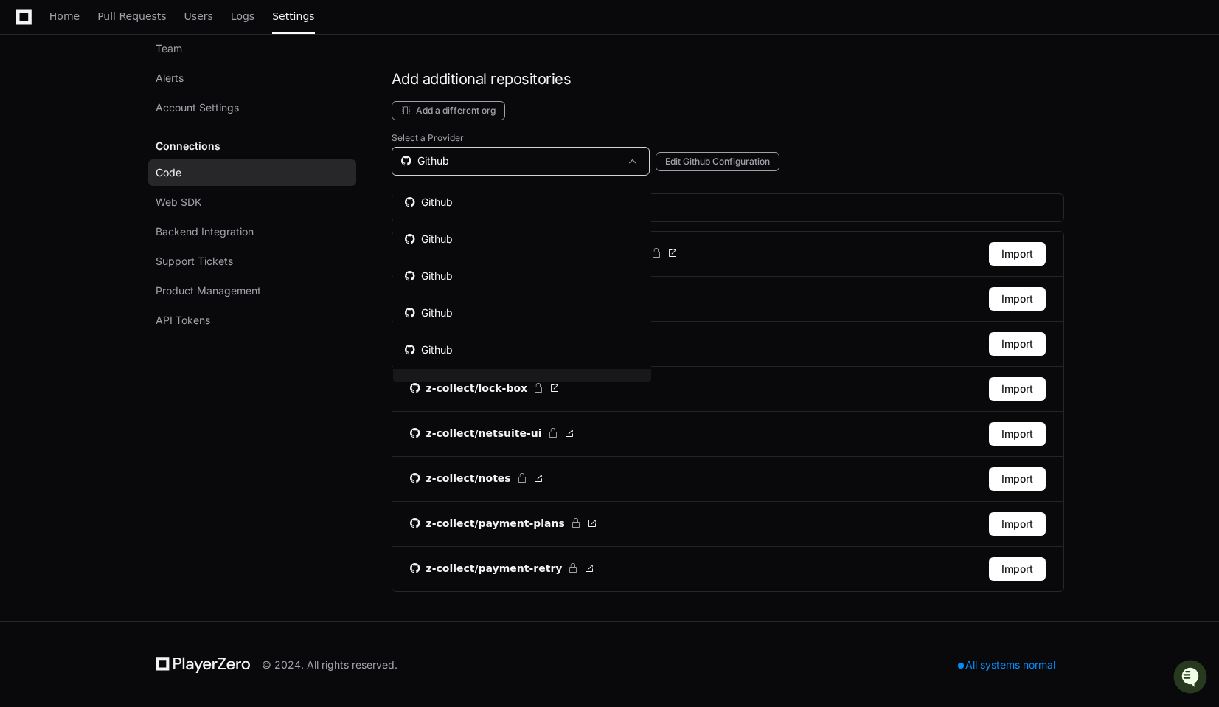
scroll to position [23, 0]
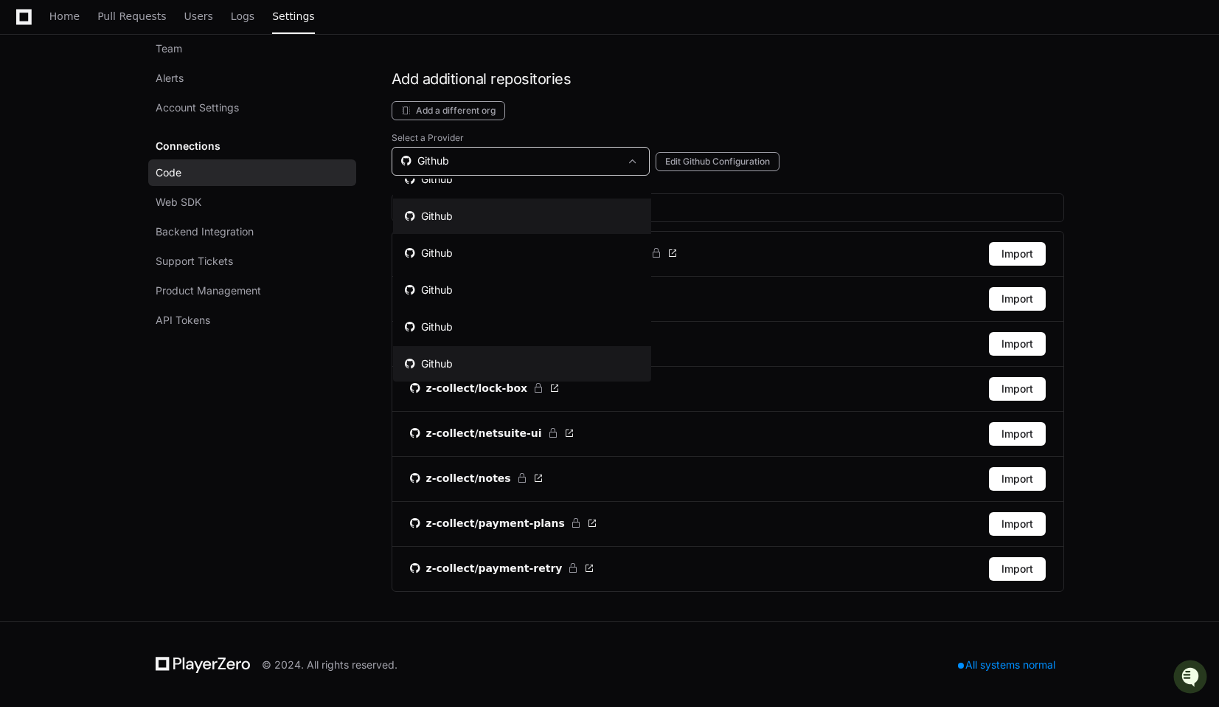
click at [501, 212] on mat-option "Github" at bounding box center [522, 215] width 258 height 35
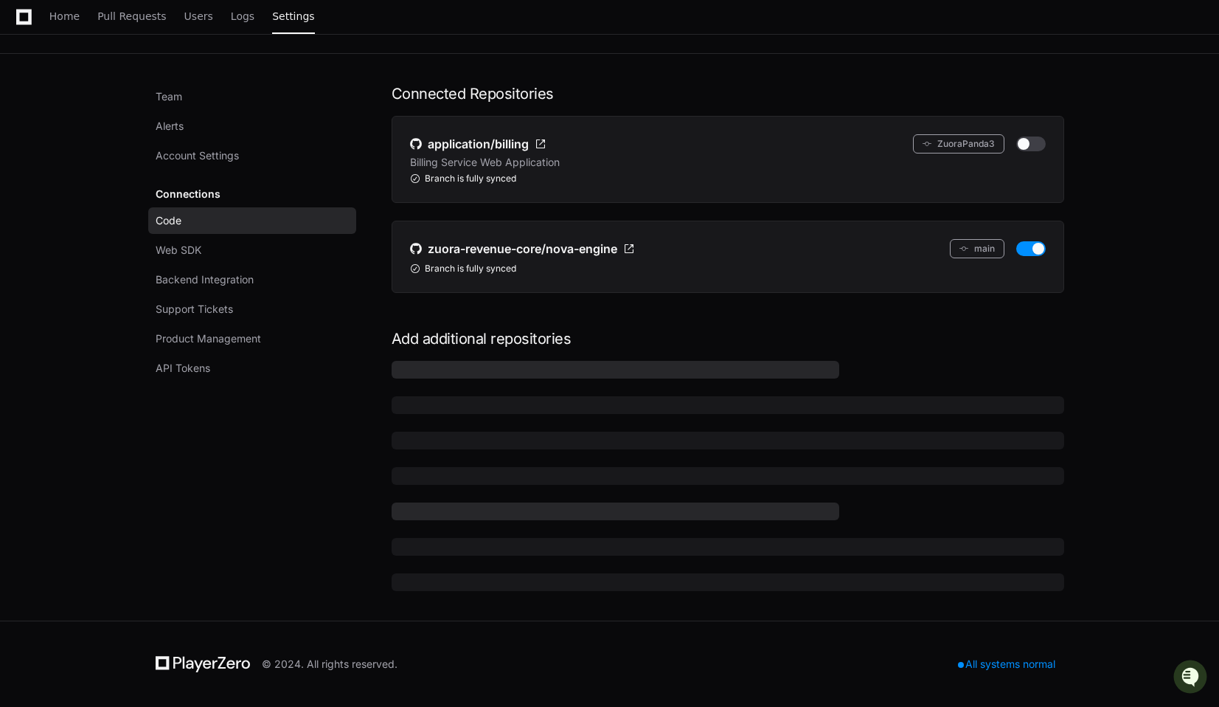
scroll to position [64, 0]
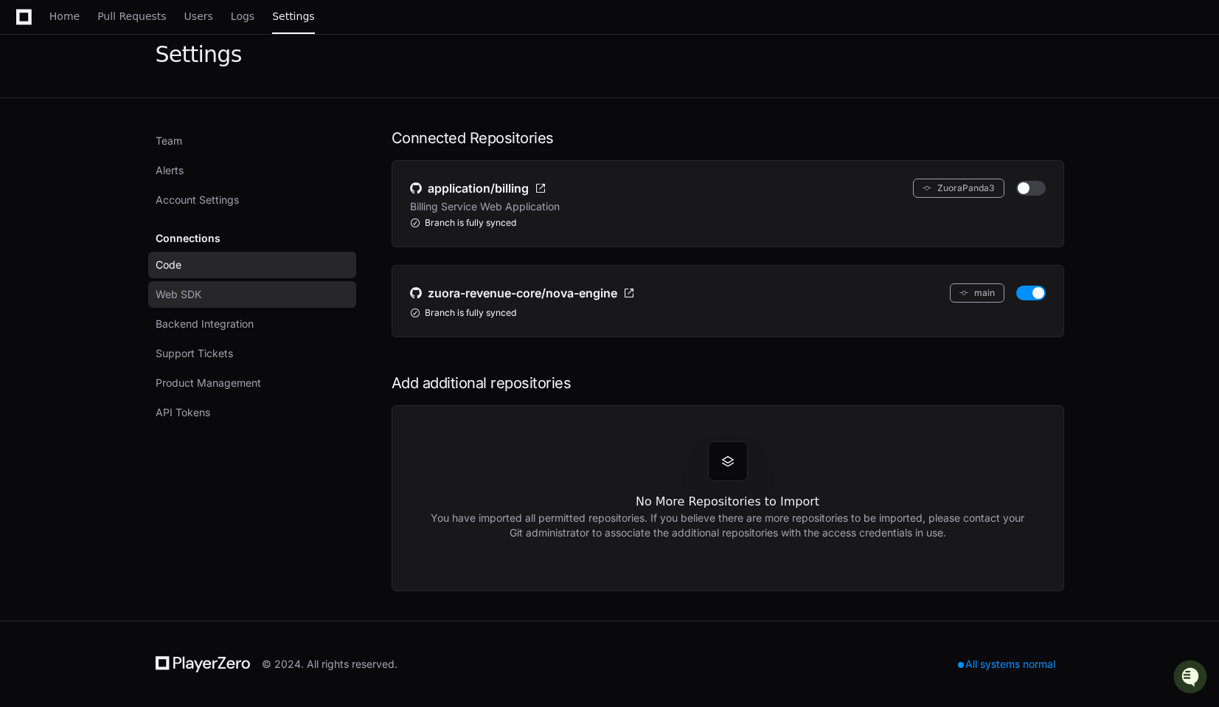
click at [168, 287] on span "Web SDK" at bounding box center [179, 294] width 46 height 15
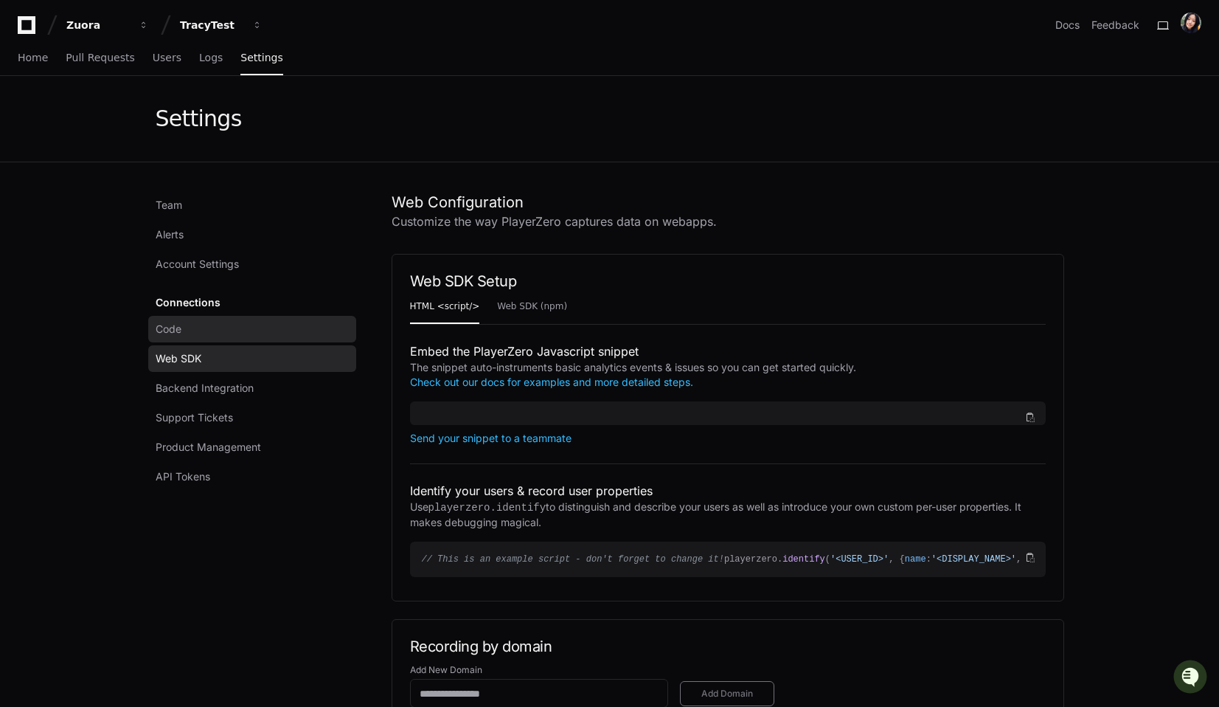
click at [174, 327] on span "Code" at bounding box center [169, 329] width 26 height 15
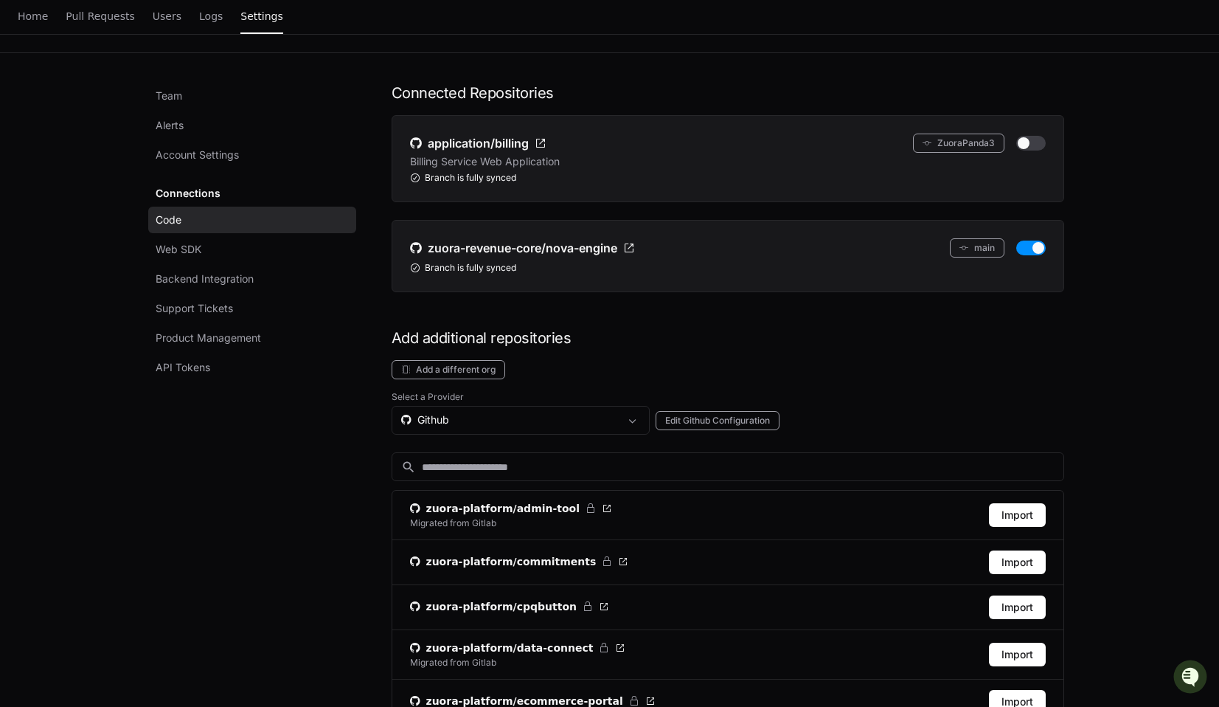
scroll to position [111, 0]
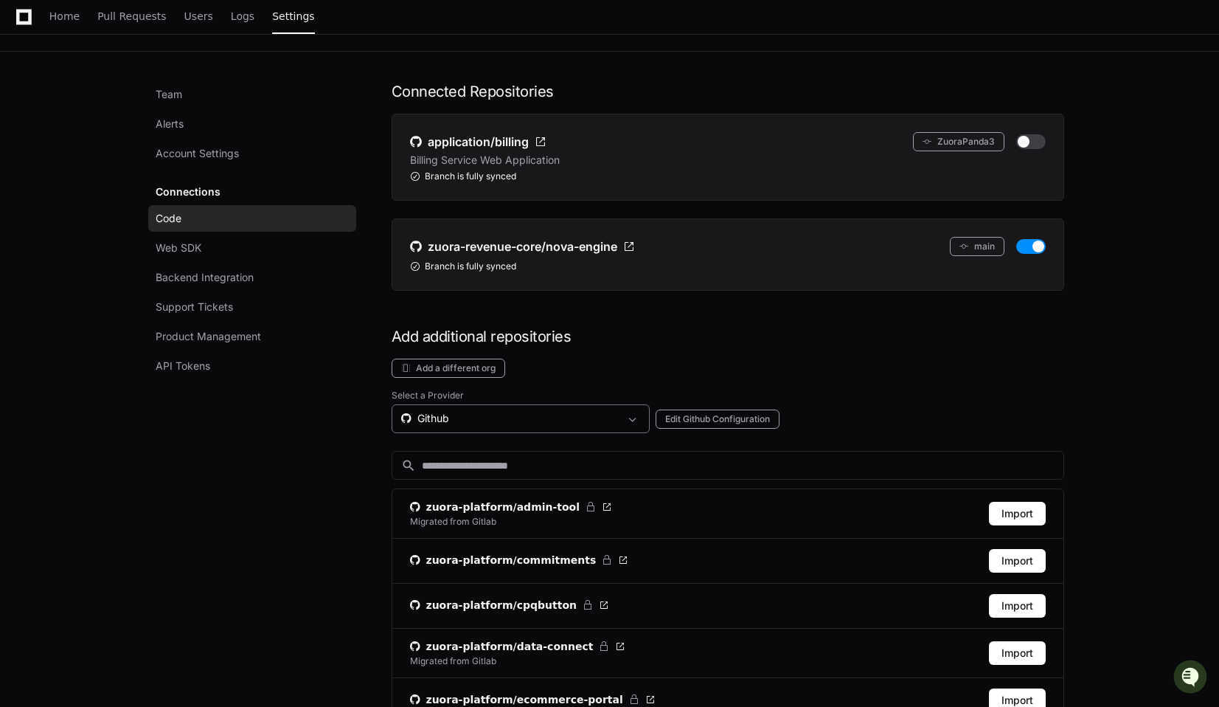
click at [457, 422] on div "Github" at bounding box center [510, 418] width 218 height 15
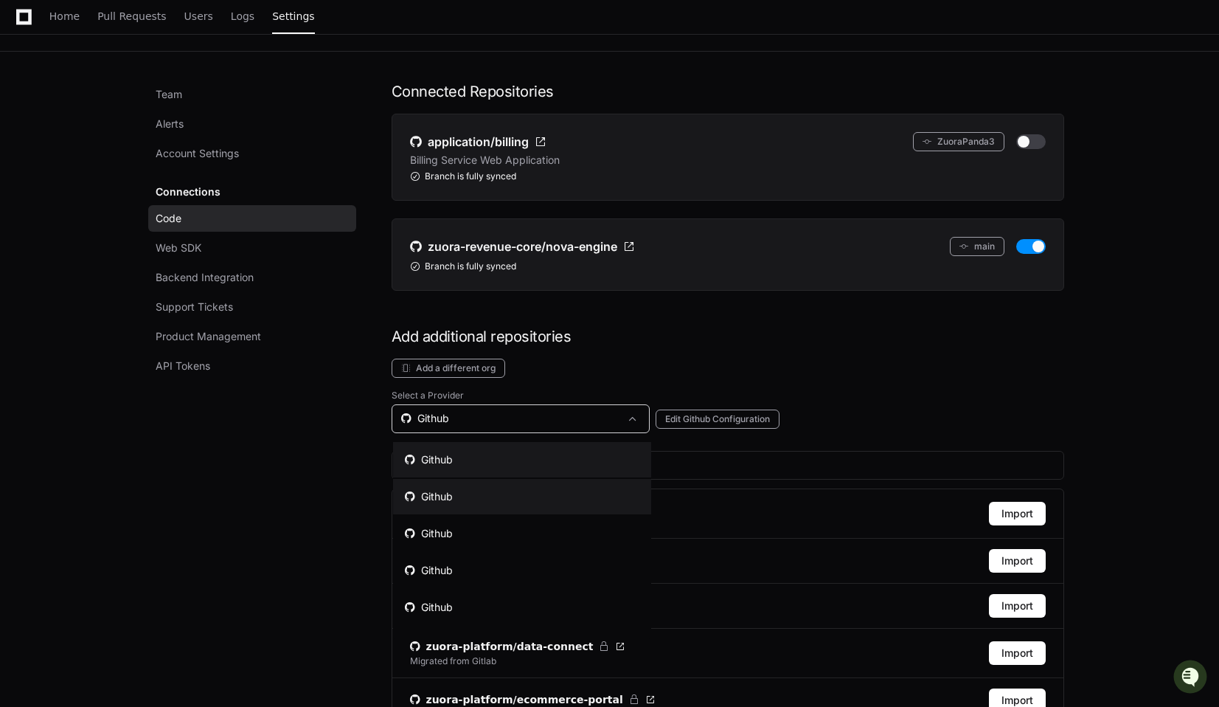
click at [437, 491] on div "Github" at bounding box center [429, 496] width 48 height 15
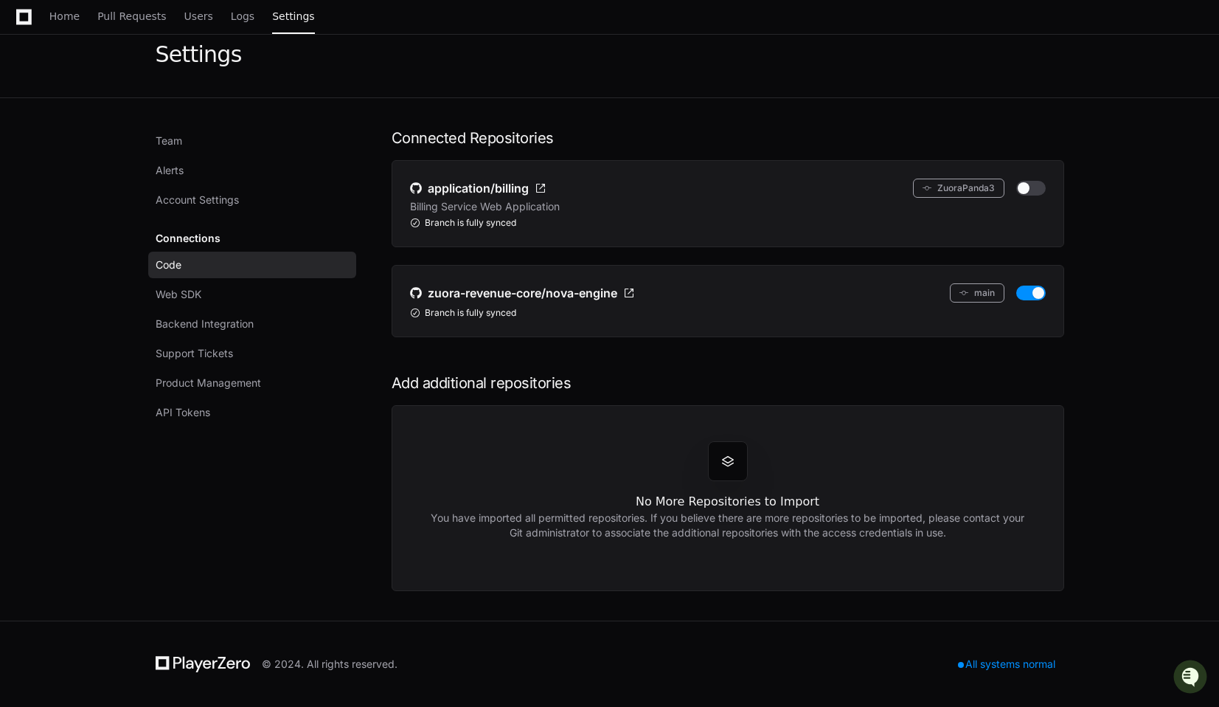
scroll to position [64, 0]
click at [190, 282] on link "Web SDK" at bounding box center [252, 294] width 208 height 27
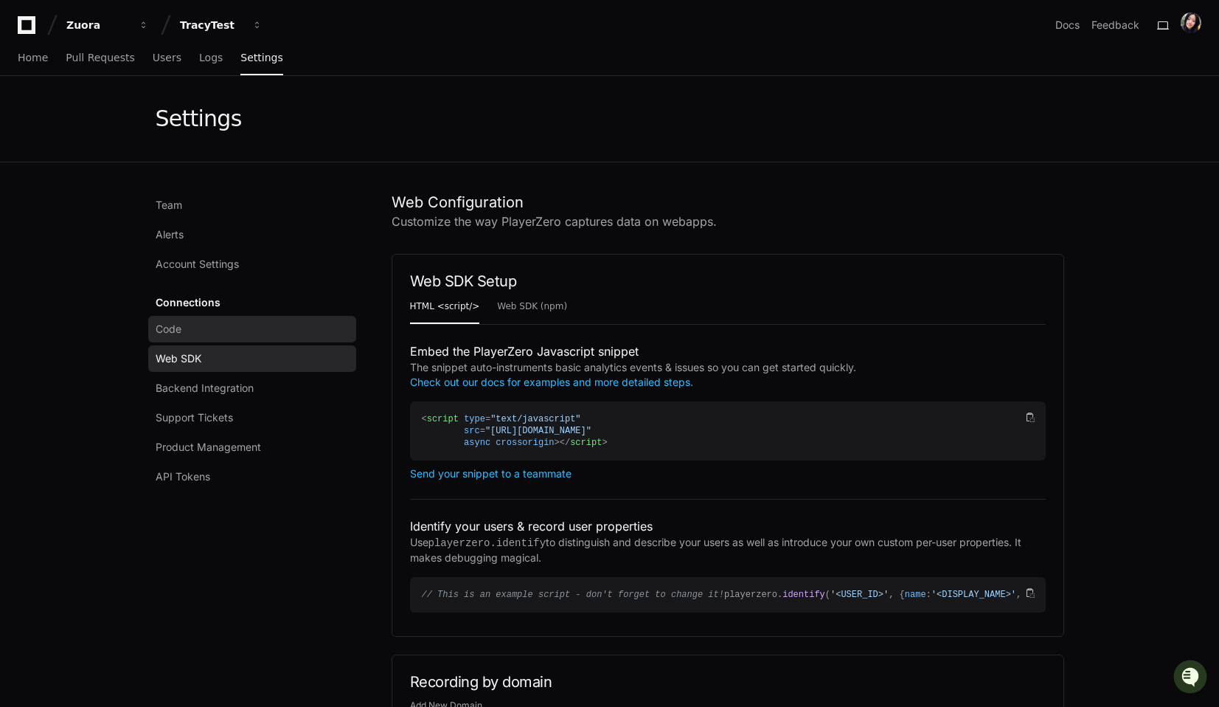
click at [178, 329] on span "Code" at bounding box center [169, 329] width 26 height 15
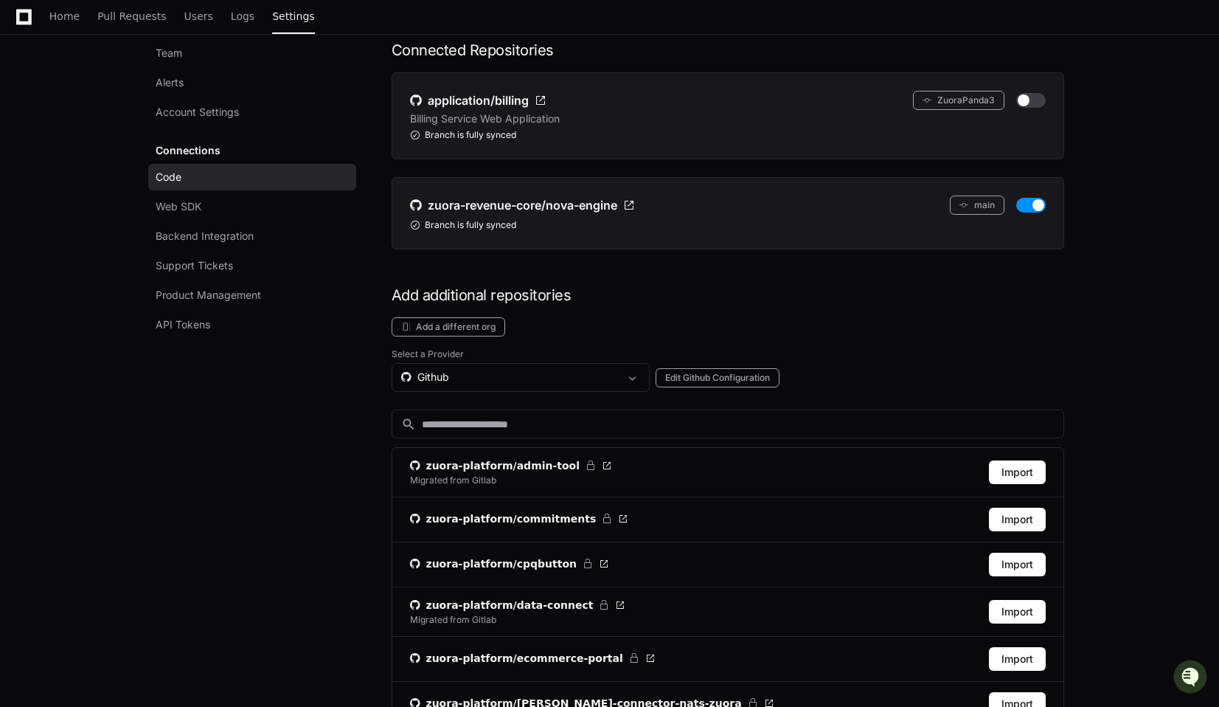
scroll to position [156, 0]
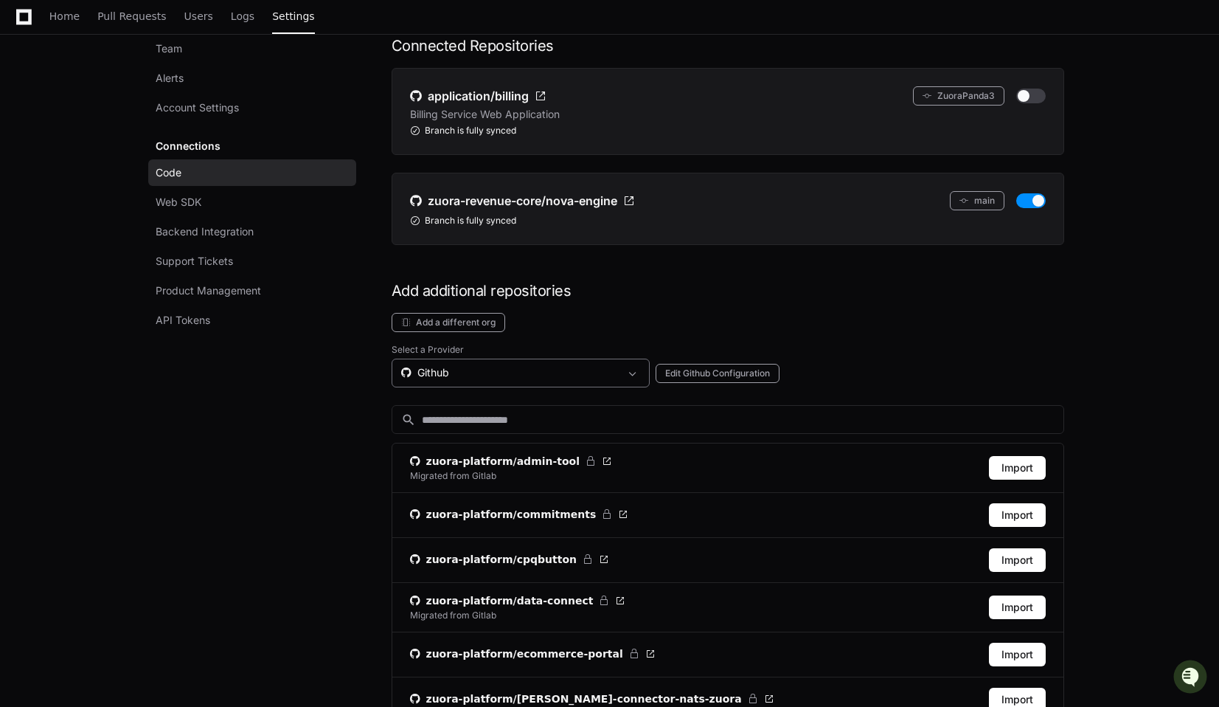
click at [473, 378] on div "Github" at bounding box center [510, 372] width 218 height 15
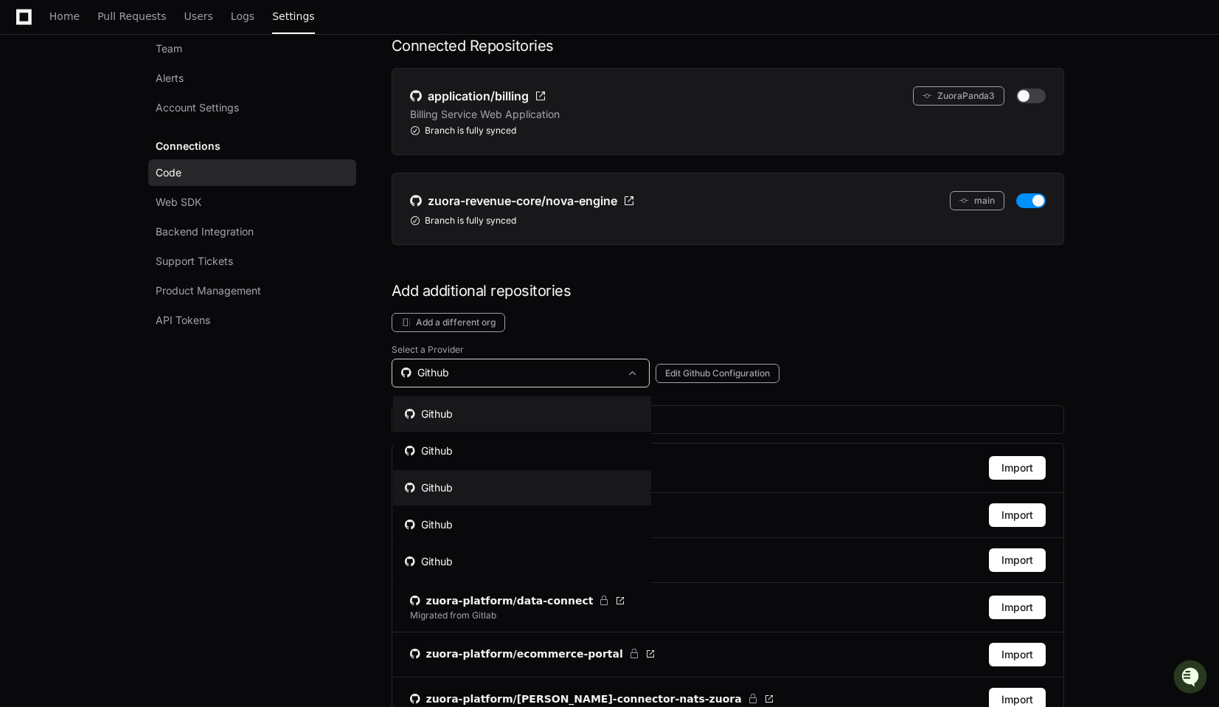
click at [457, 485] on mat-option "Github" at bounding box center [522, 487] width 258 height 35
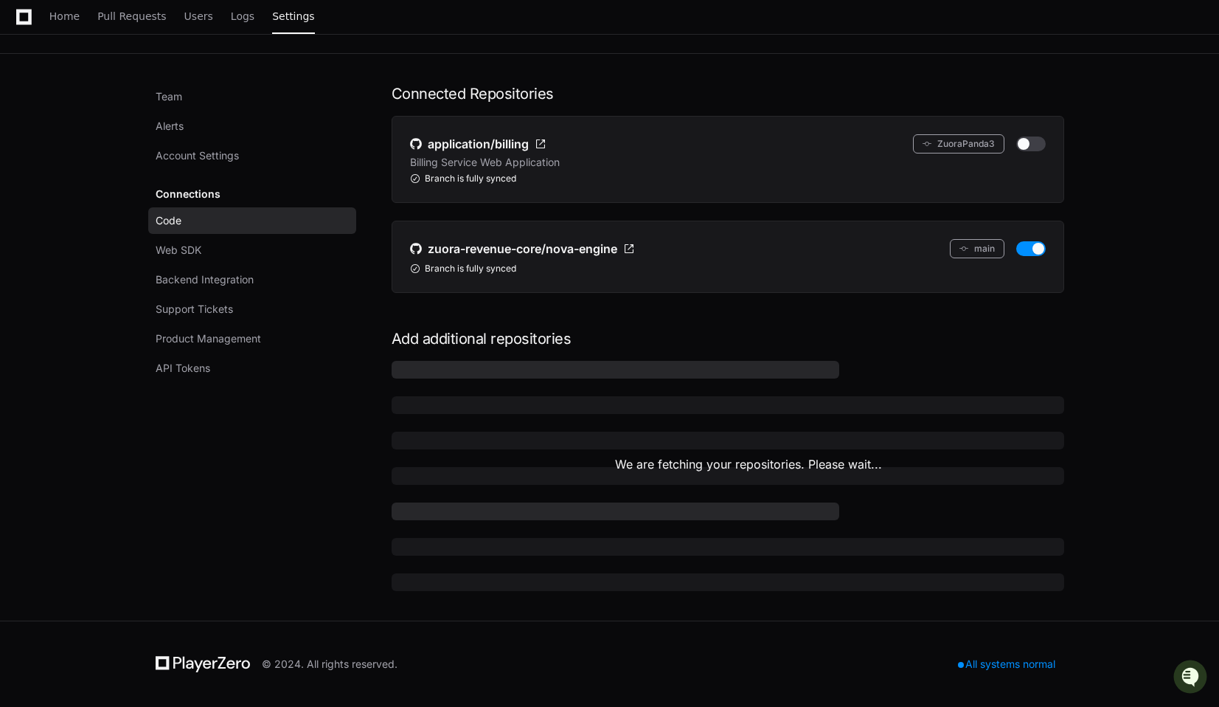
scroll to position [154, 0]
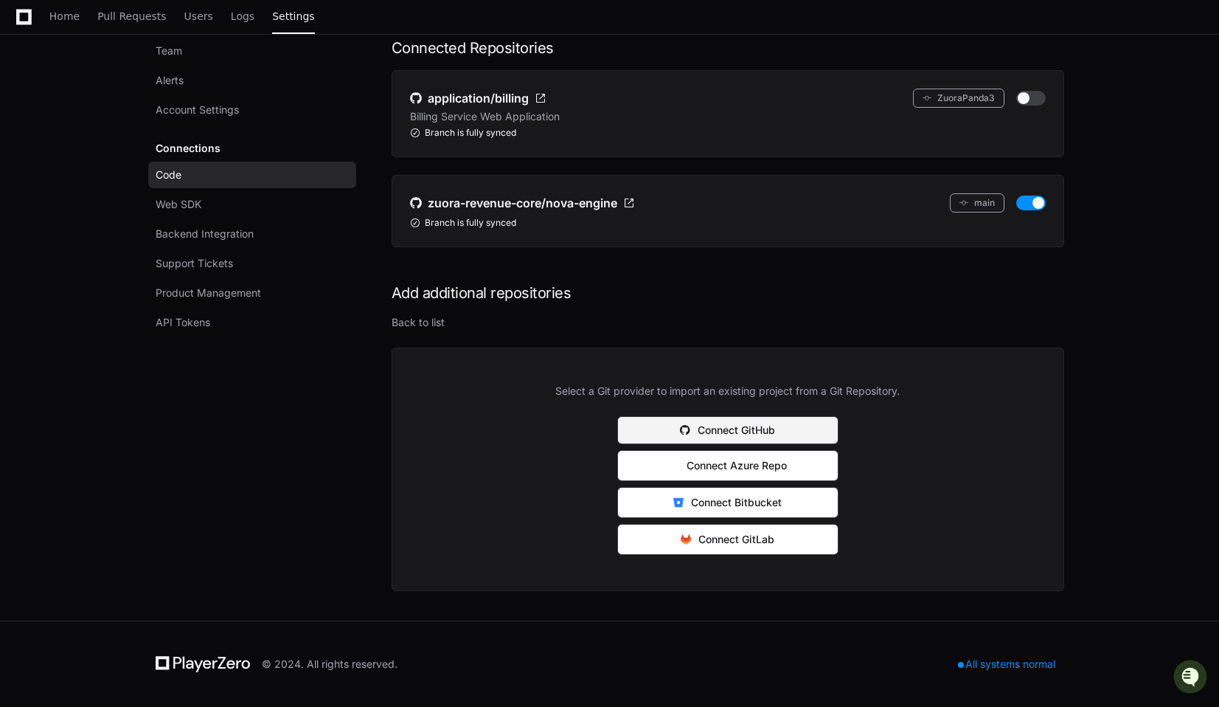
click at [738, 428] on button "Connect GitHub" at bounding box center [727, 430] width 221 height 28
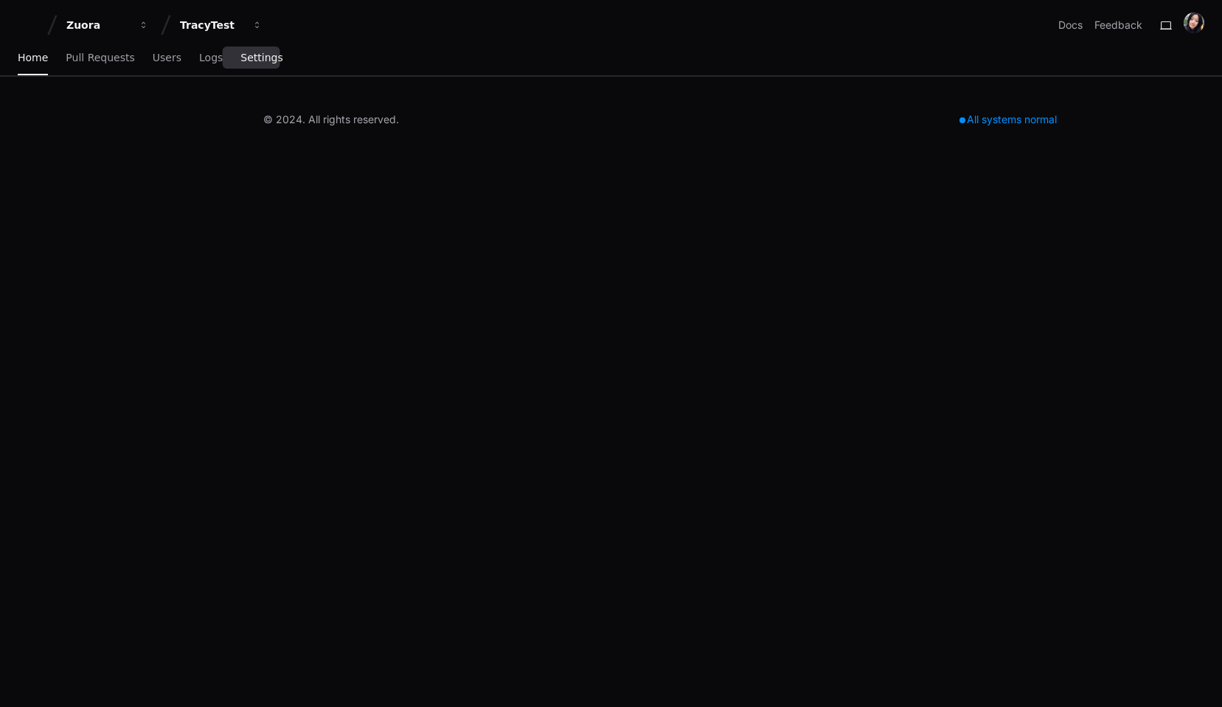
click at [254, 53] on span "Settings" at bounding box center [261, 57] width 42 height 9
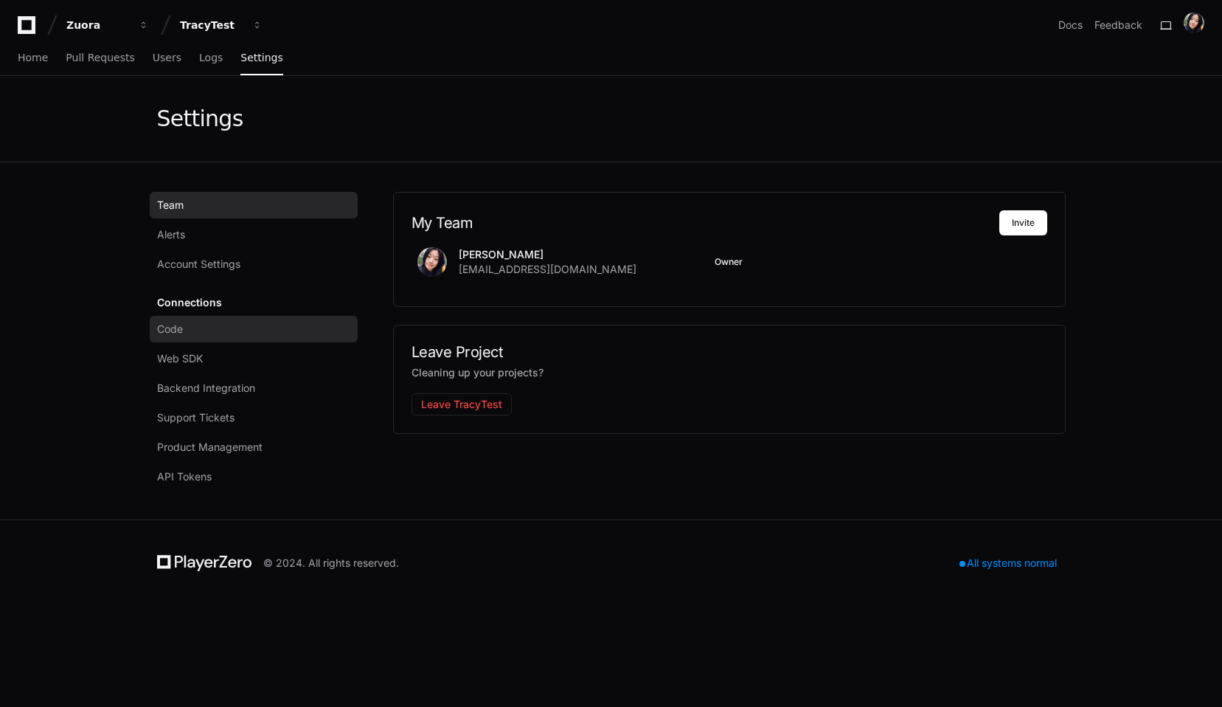
click at [178, 329] on span "Code" at bounding box center [170, 329] width 26 height 15
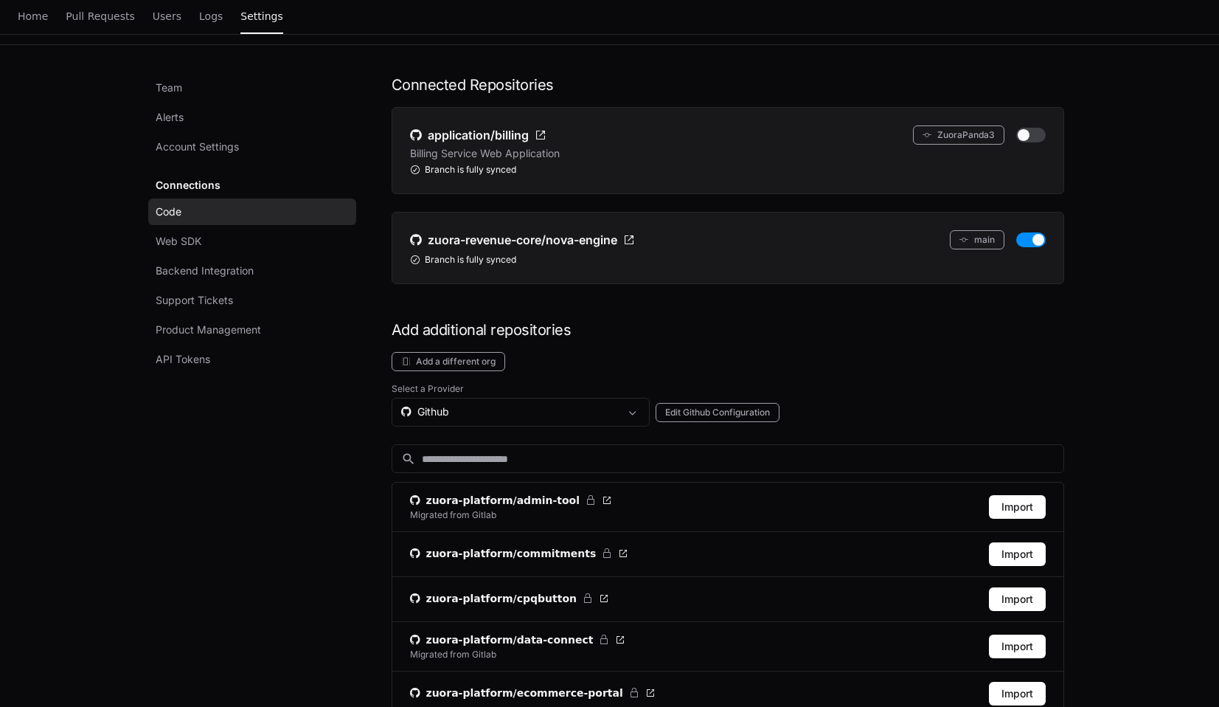
scroll to position [131, 0]
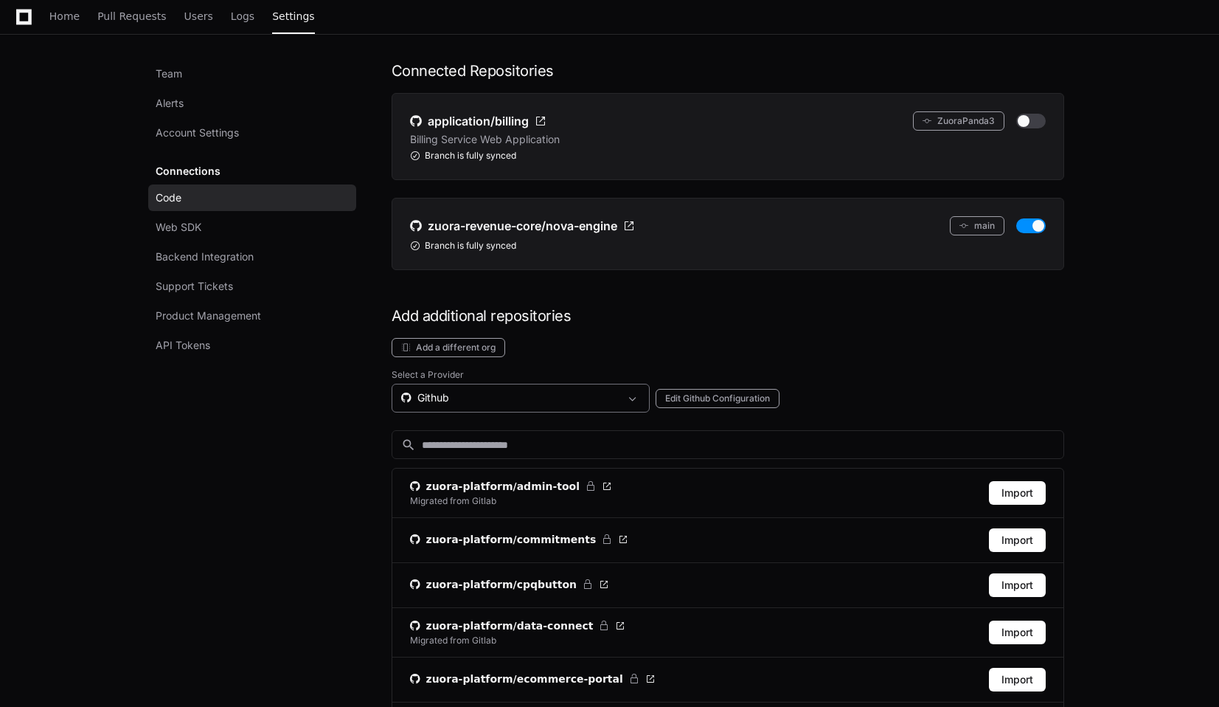
click at [498, 402] on div "Github" at bounding box center [510, 397] width 218 height 15
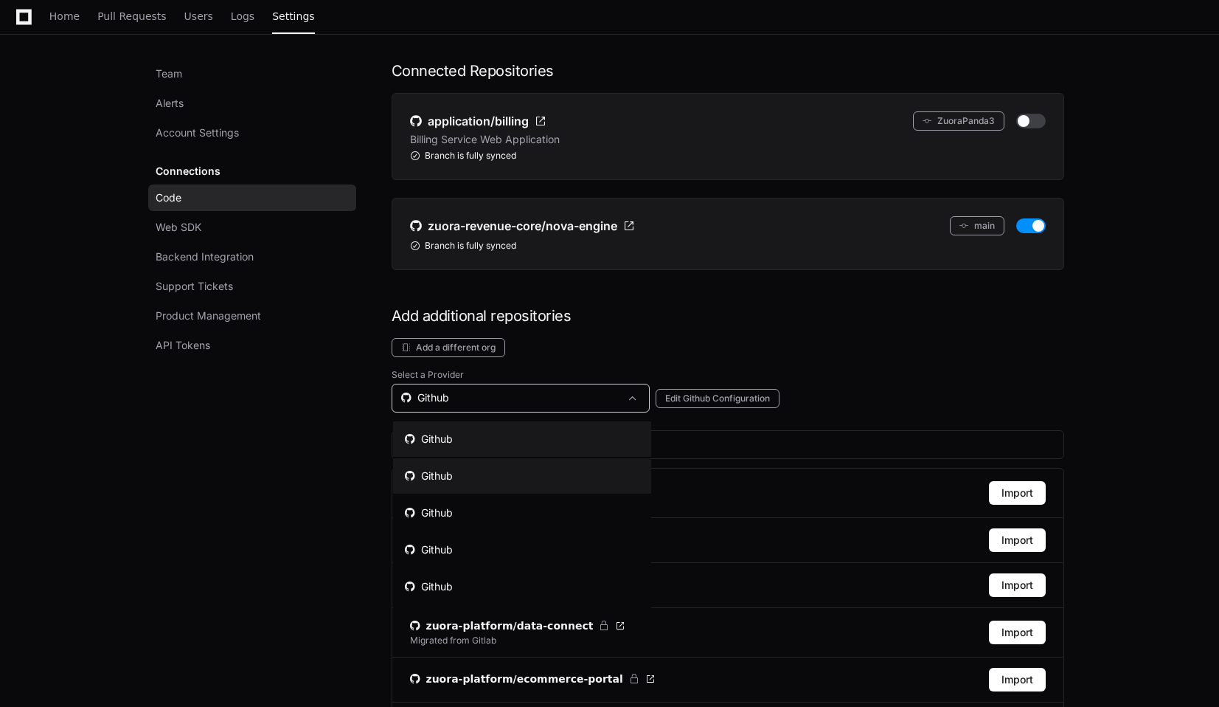
scroll to position [0, 0]
click at [439, 479] on div "Github" at bounding box center [429, 475] width 48 height 15
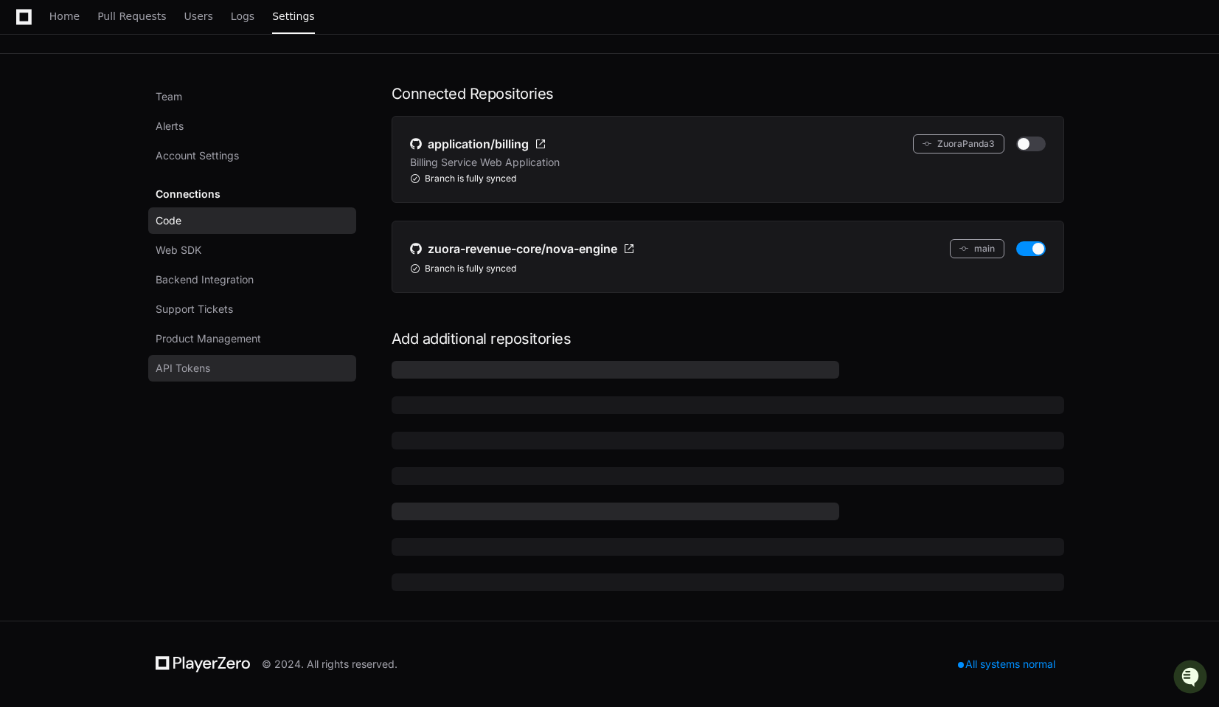
scroll to position [64, 0]
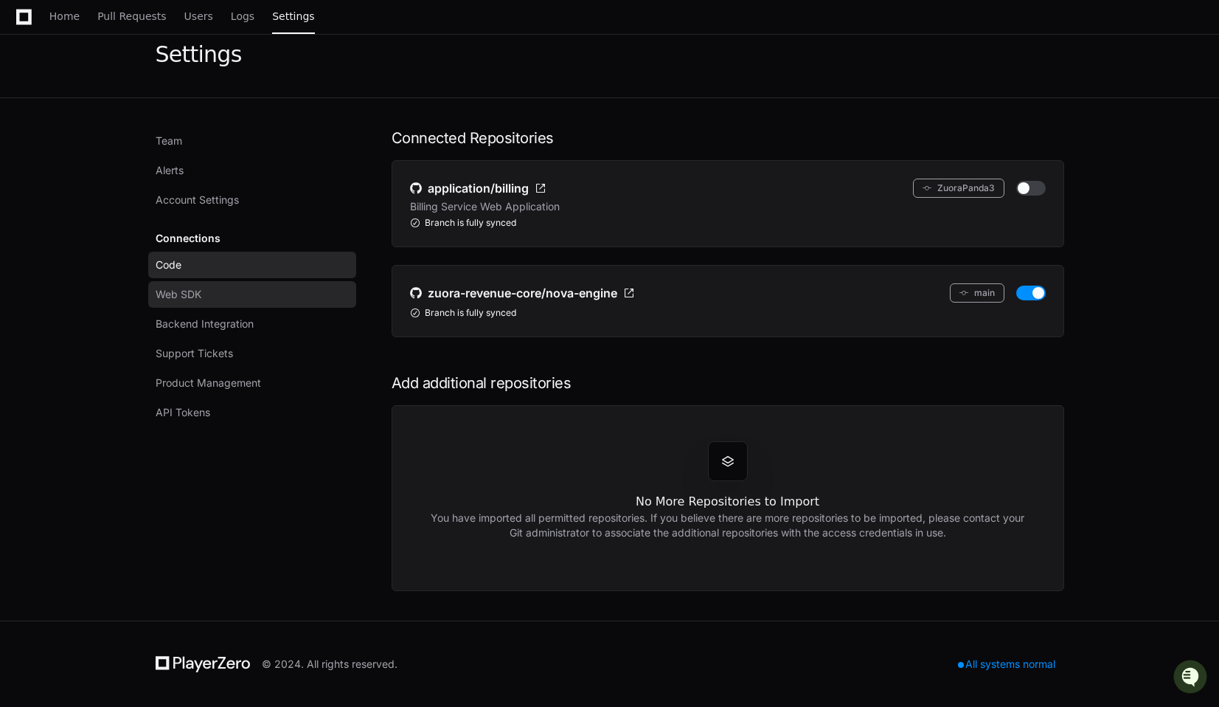
click at [172, 294] on span "Web SDK" at bounding box center [179, 294] width 46 height 15
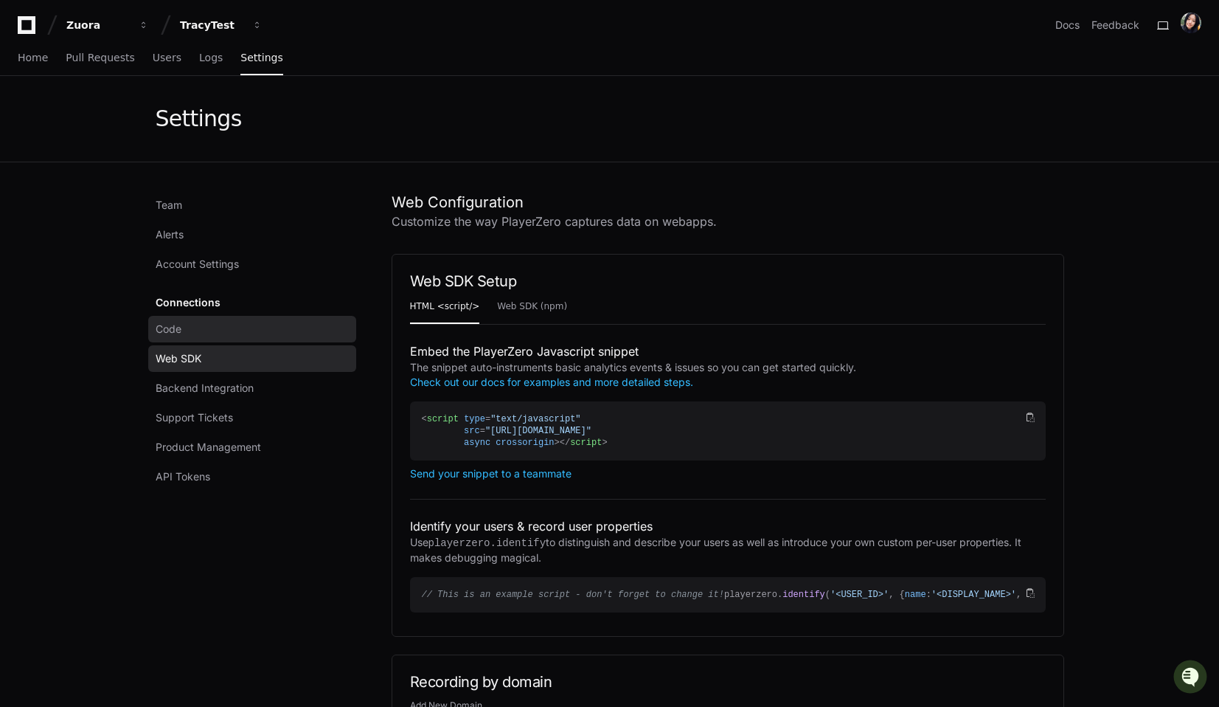
click at [176, 325] on span "Code" at bounding box center [169, 329] width 26 height 15
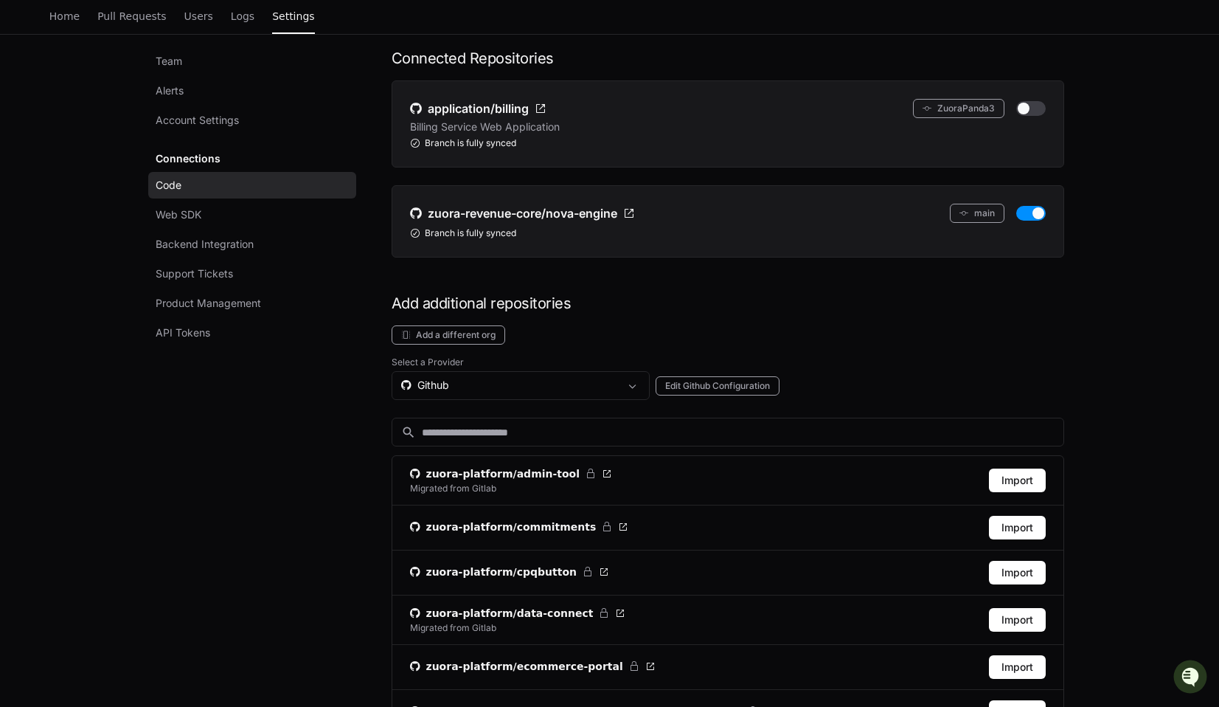
scroll to position [145, 0]
click at [463, 375] on div "Github" at bounding box center [521, 384] width 258 height 29
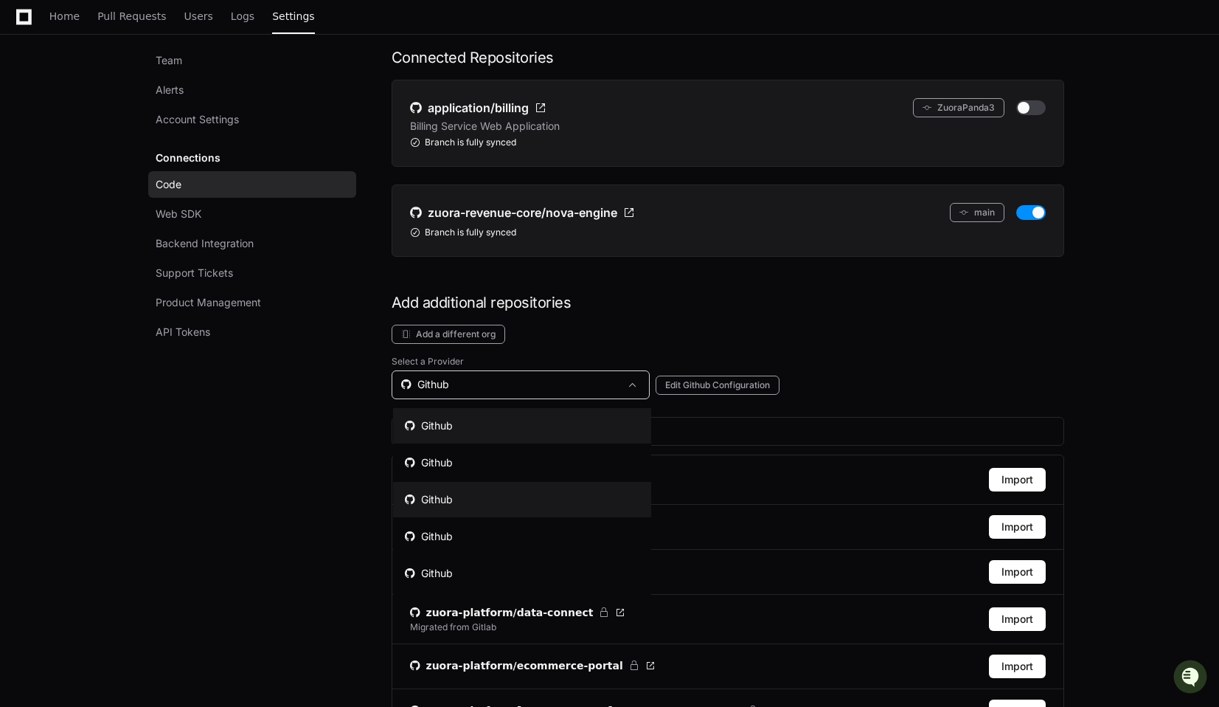
click at [439, 496] on div "Github" at bounding box center [429, 499] width 48 height 15
